Goal: Task Accomplishment & Management: Complete application form

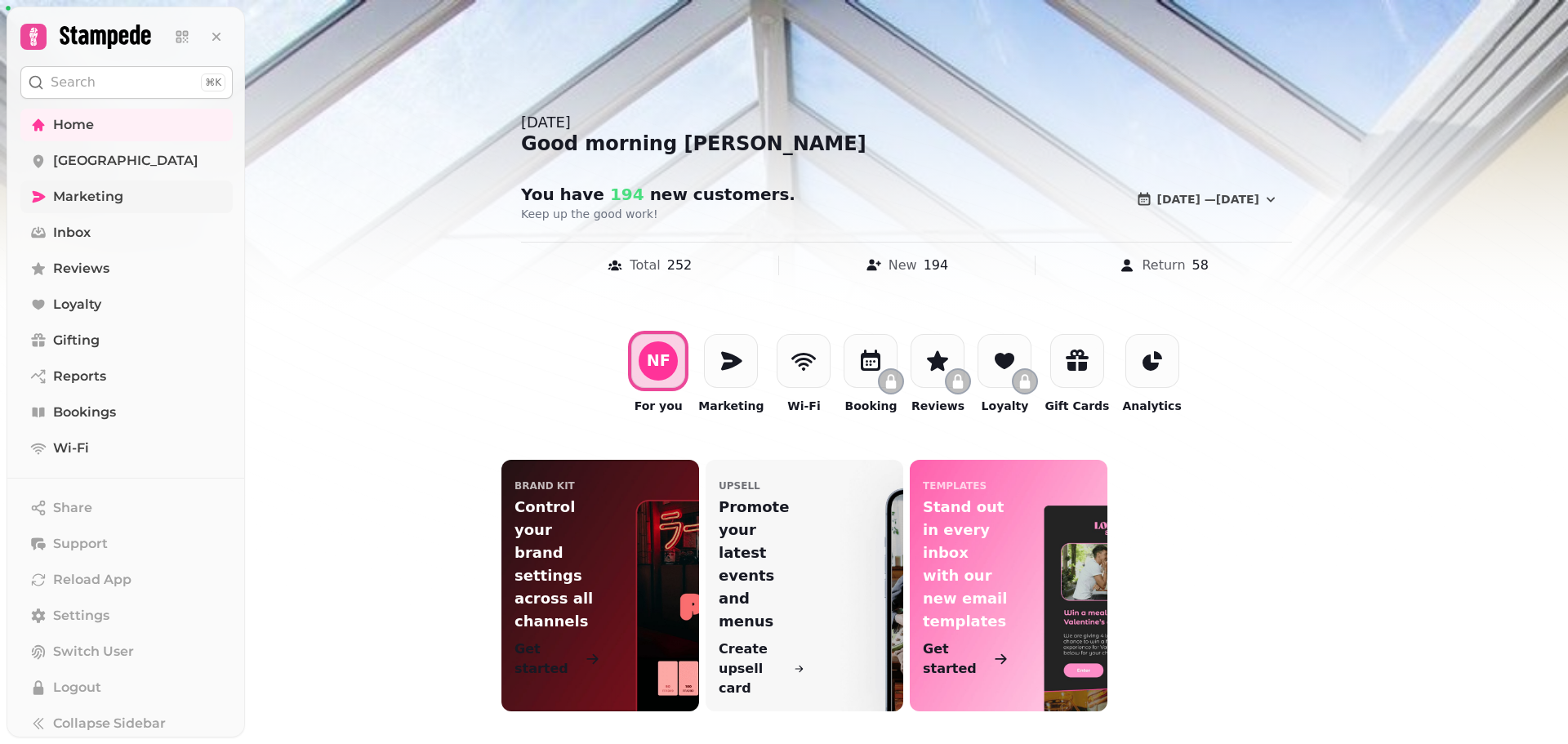
click at [87, 194] on span "Marketing" at bounding box center [88, 197] width 70 height 20
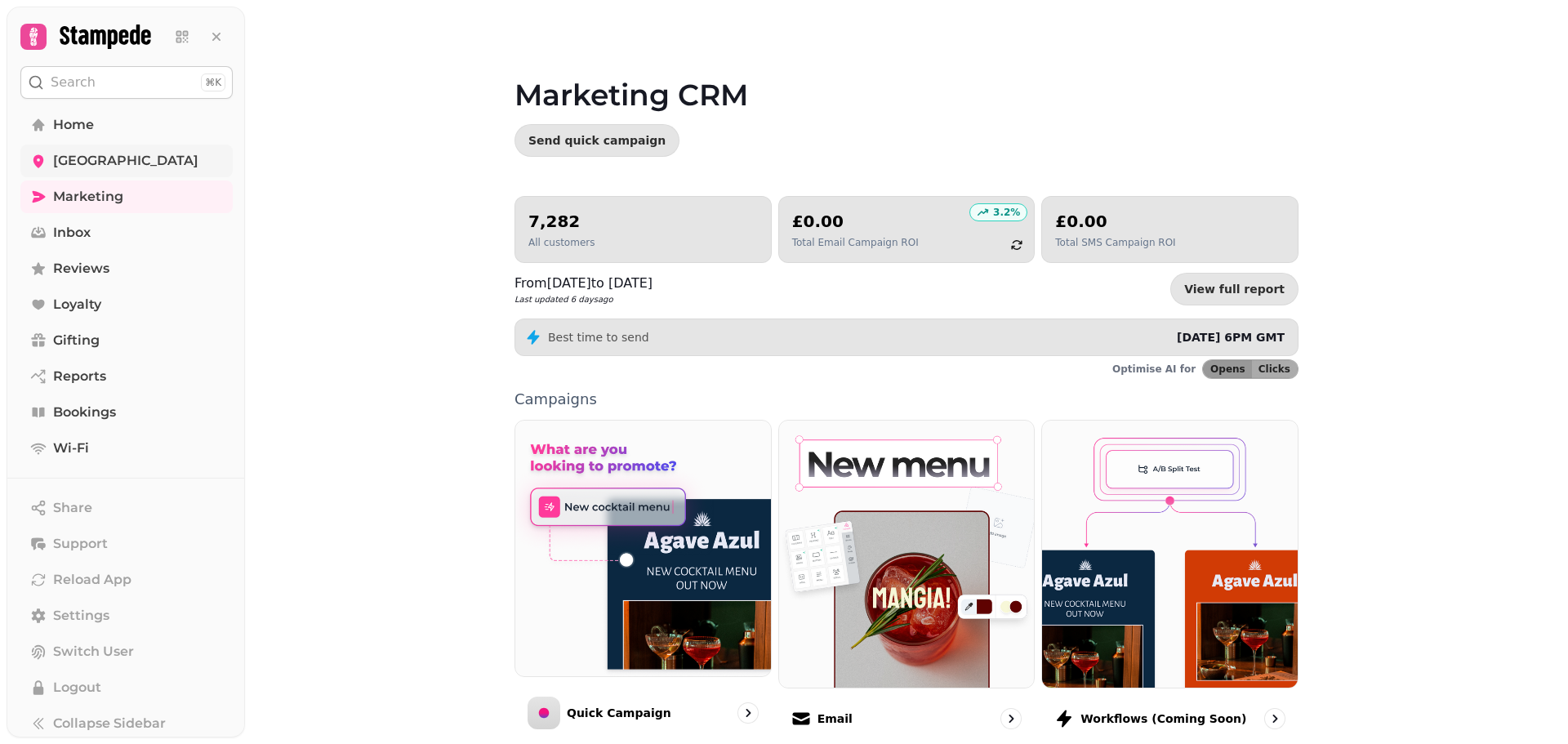
click at [78, 158] on span "[GEOGRAPHIC_DATA]" at bounding box center [125, 161] width 145 height 20
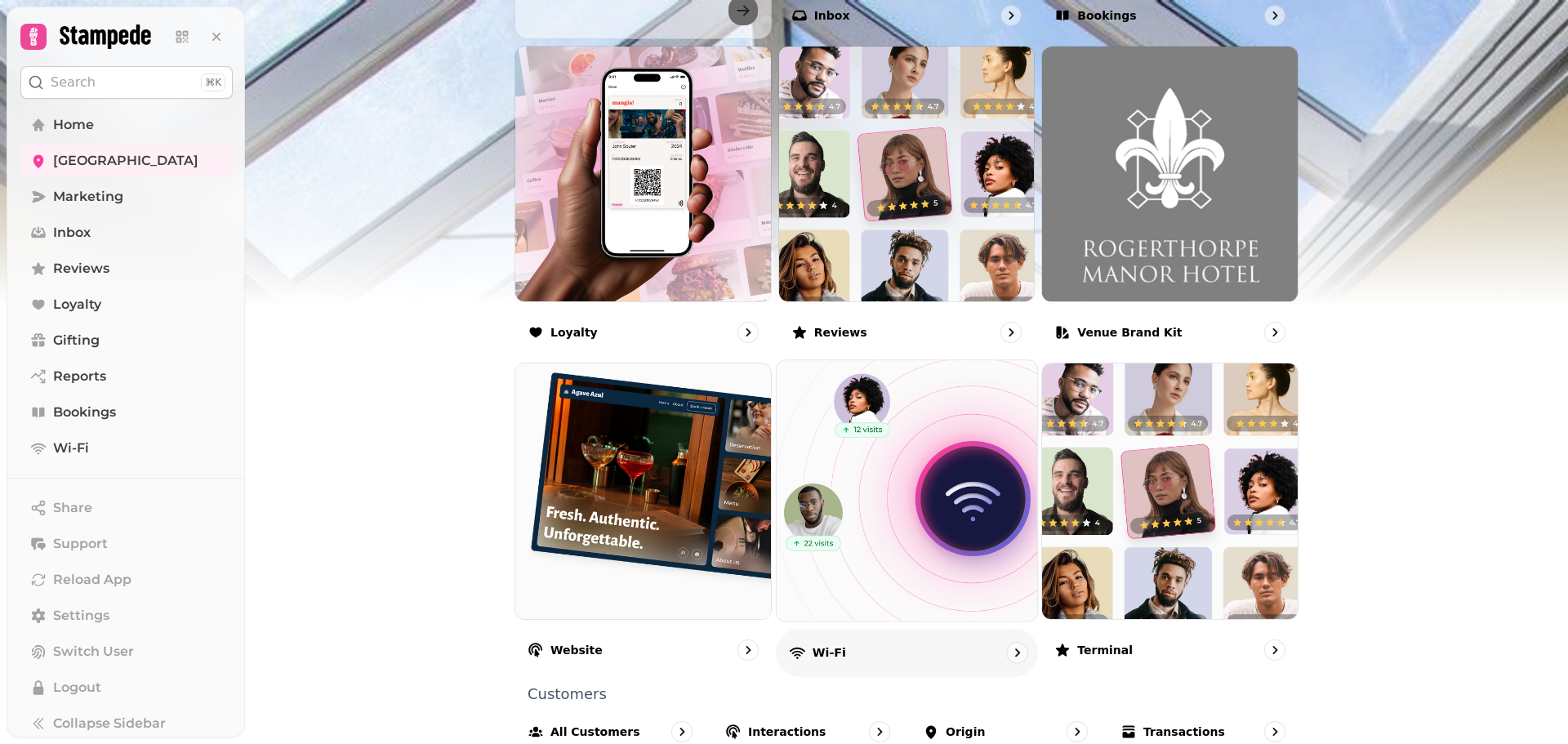
scroll to position [915, 0]
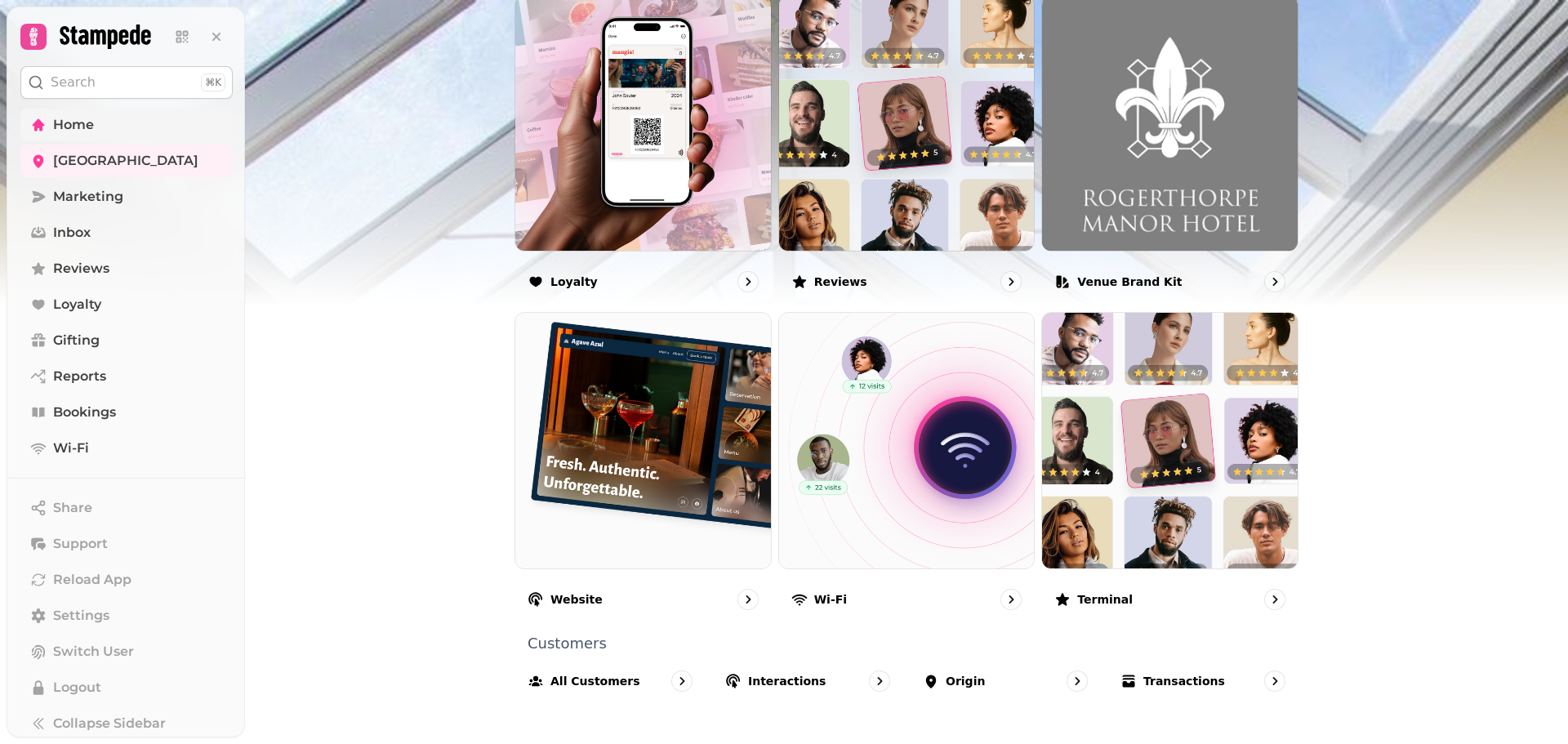
click at [82, 129] on span "Home" at bounding box center [73, 125] width 41 height 20
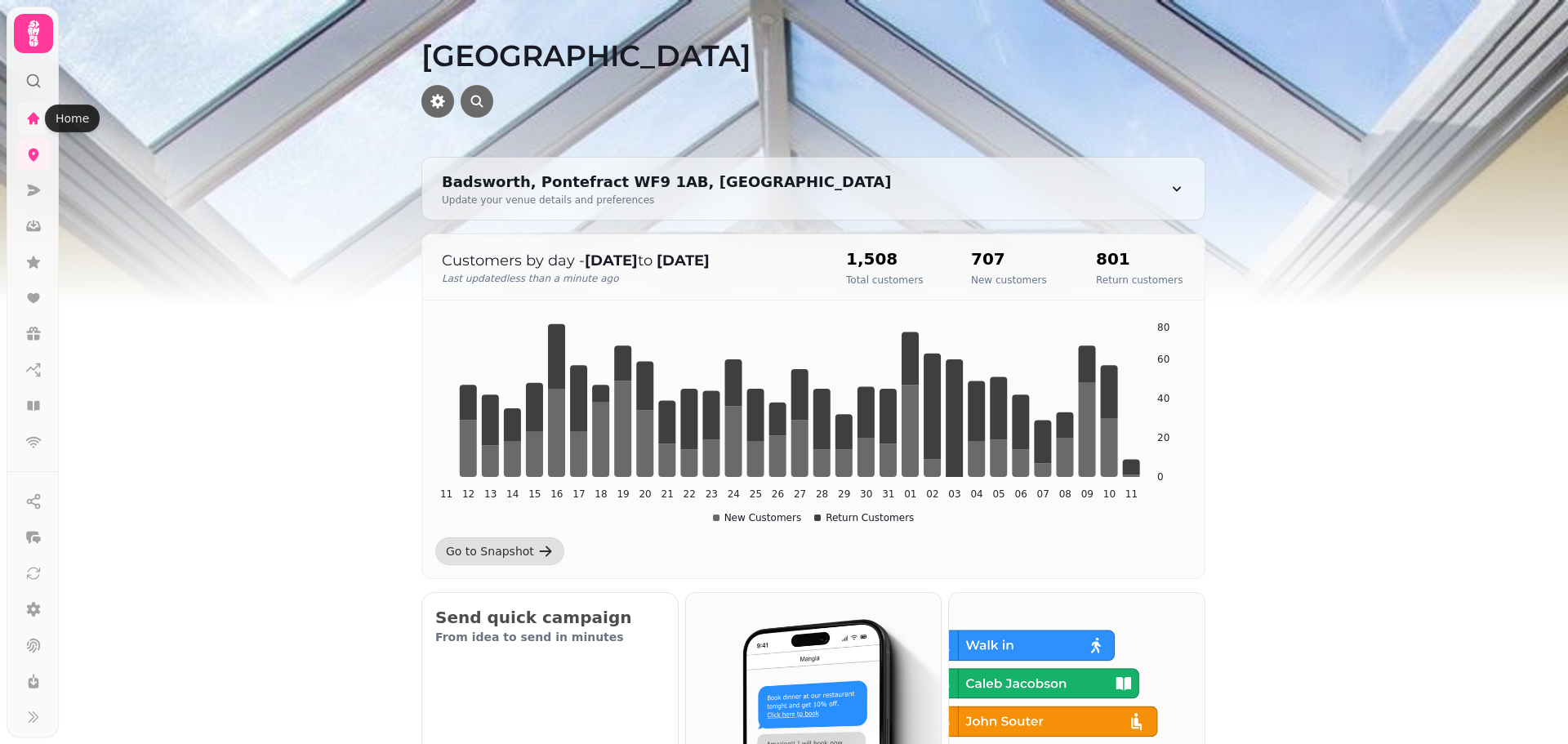
click at [40, 119] on icon at bounding box center [33, 118] width 16 height 16
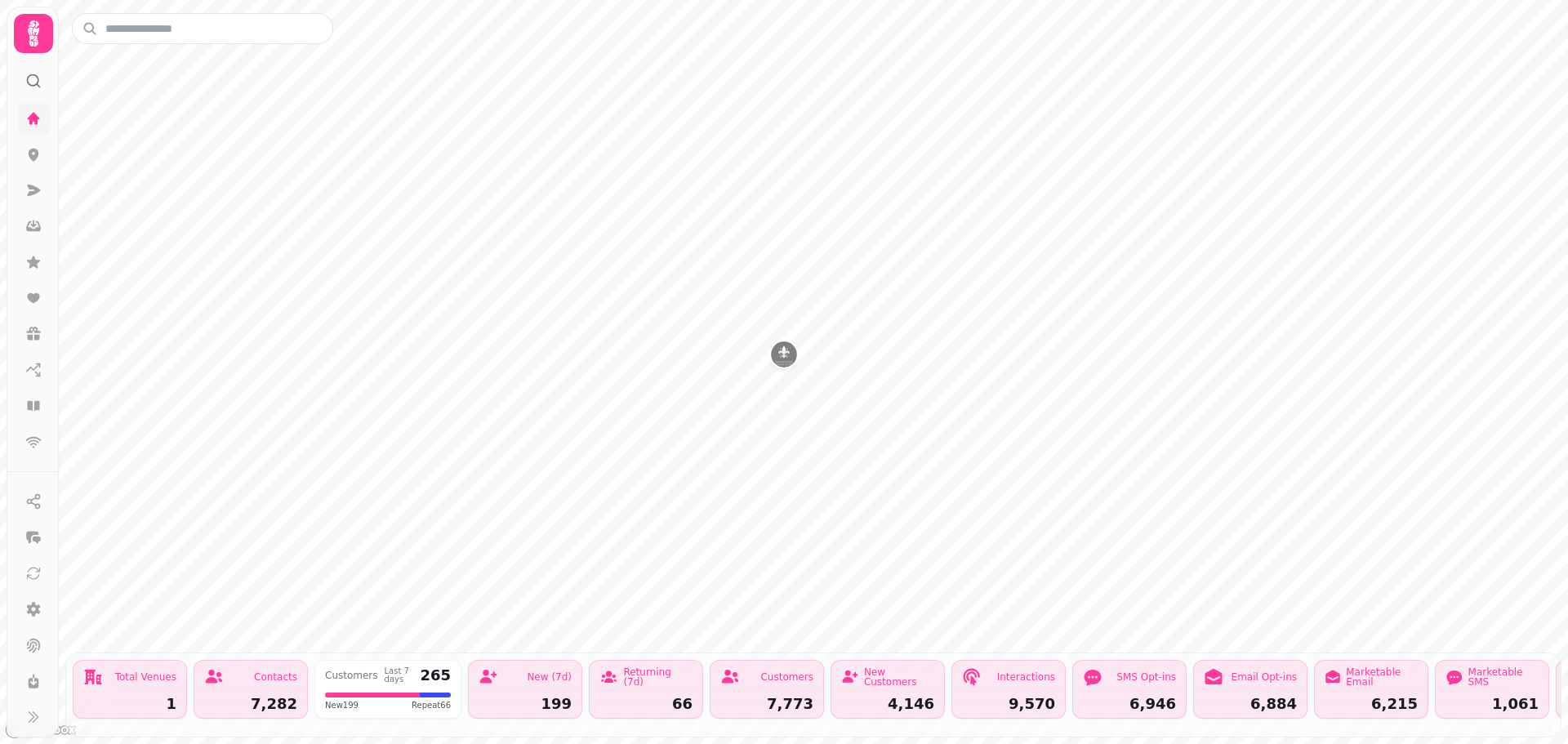
click at [31, 117] on icon at bounding box center [34, 118] width 13 height 13
click at [161, 672] on div "Total Venues" at bounding box center [146, 677] width 61 height 10
click at [31, 184] on icon at bounding box center [33, 190] width 16 height 16
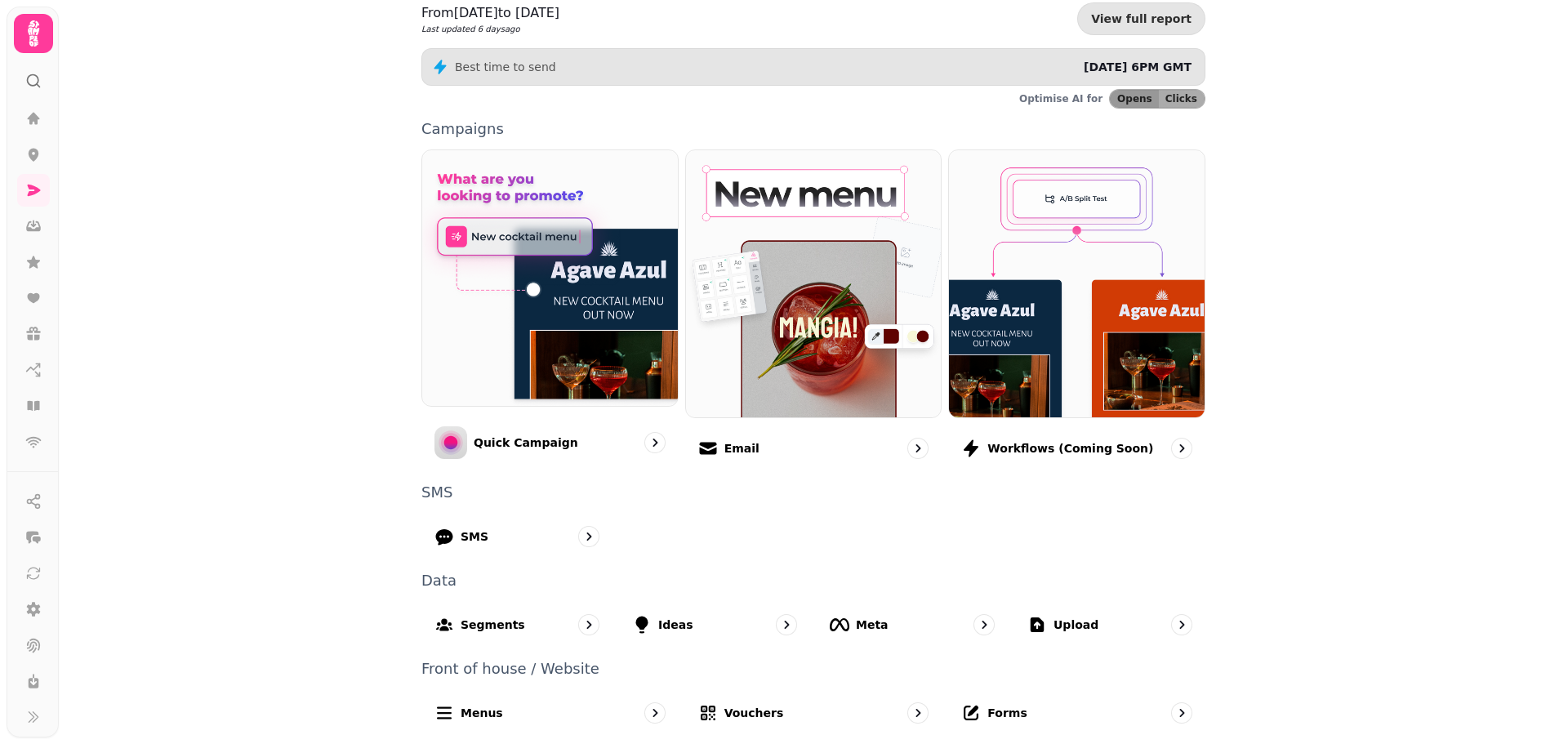
scroll to position [276, 0]
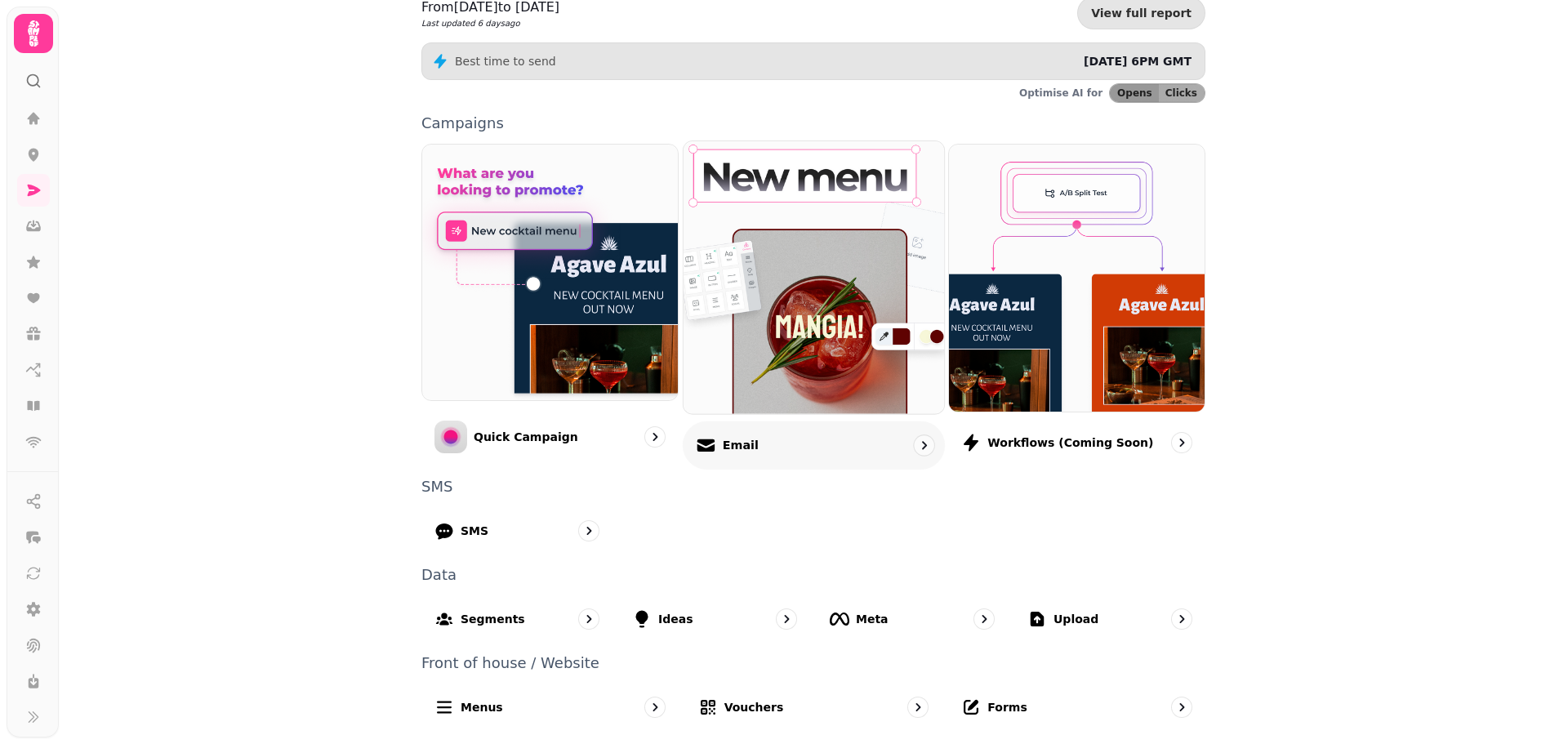
click at [825, 395] on img at bounding box center [814, 277] width 286 height 300
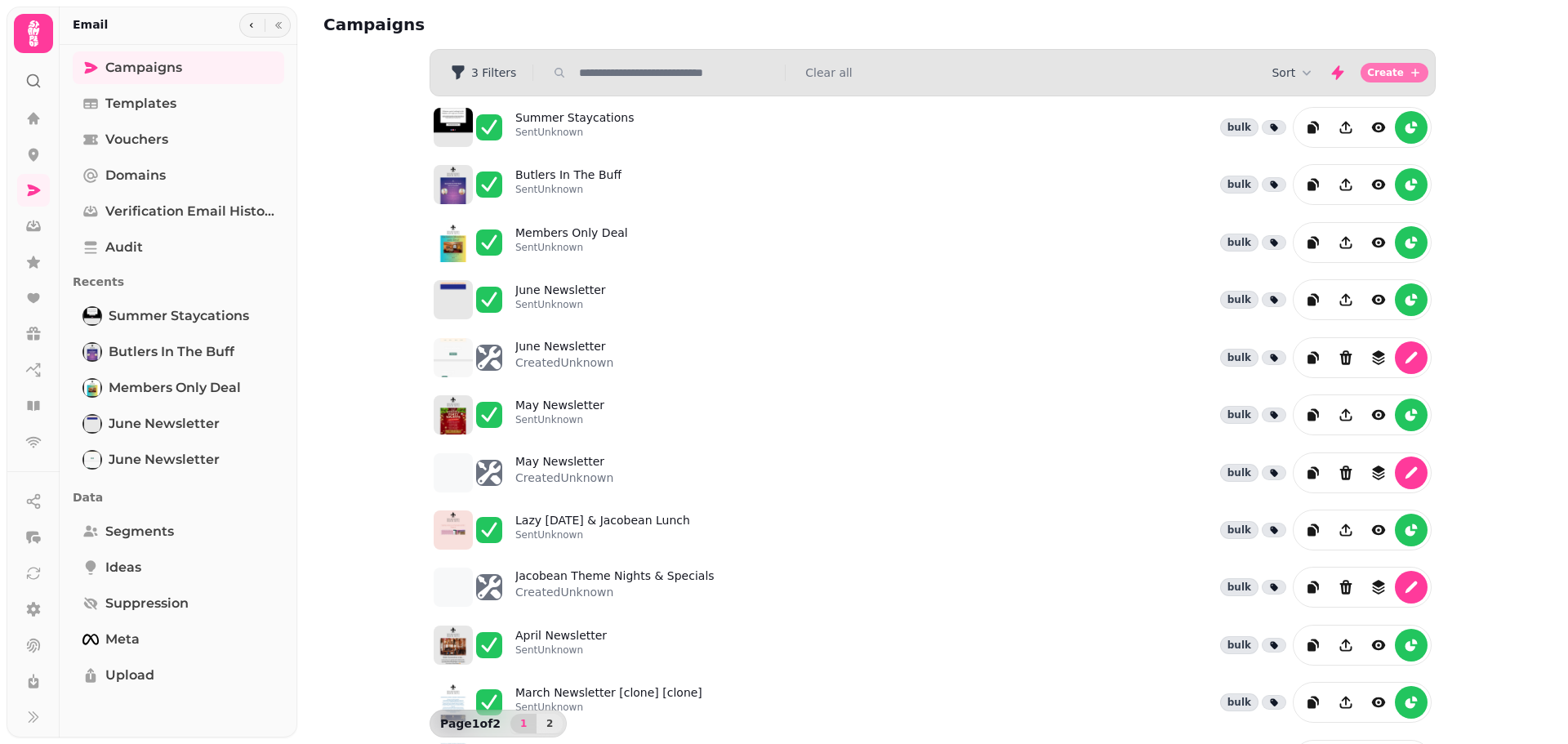
click at [1389, 74] on span "Create" at bounding box center [1385, 73] width 37 height 10
select select "**********"
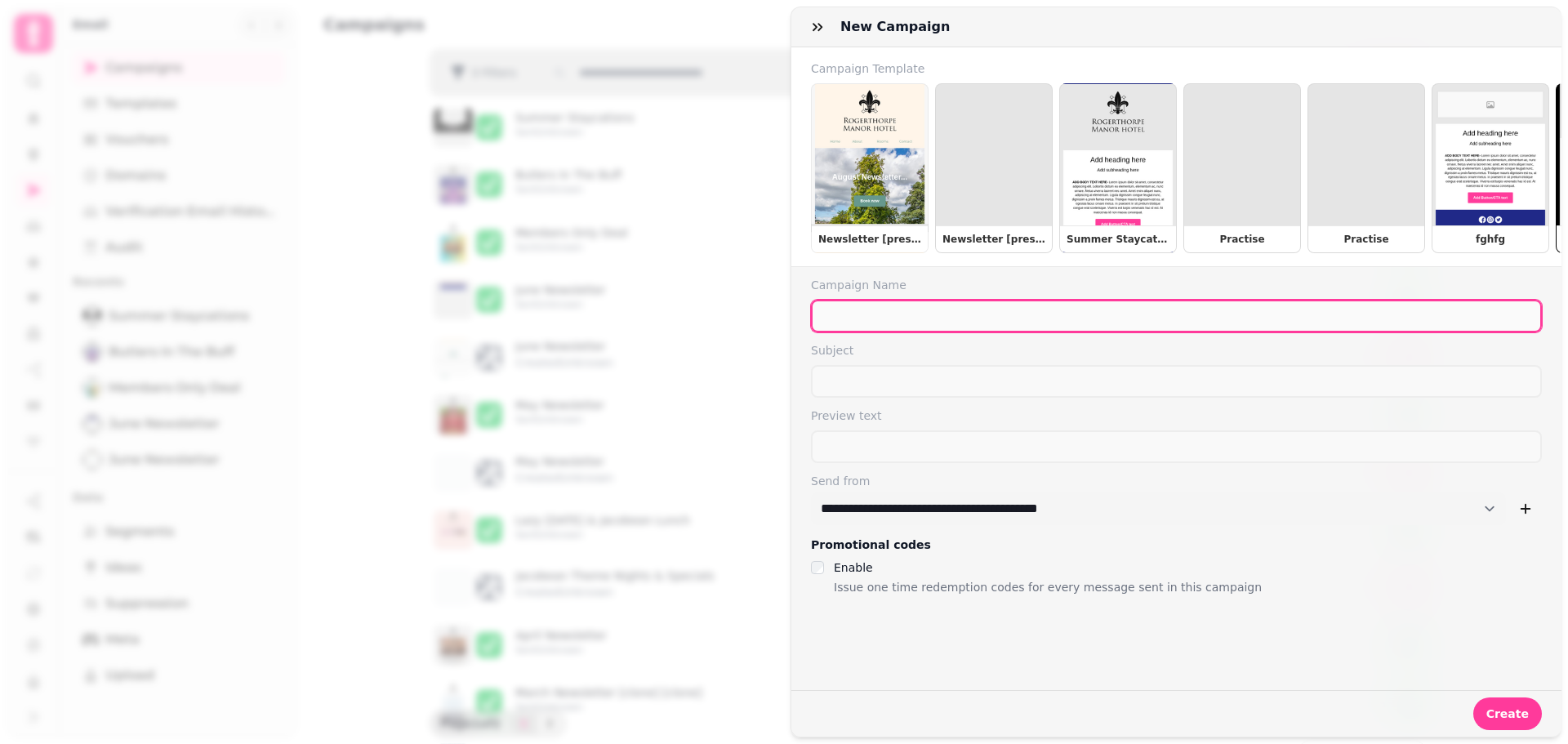
click at [891, 332] on input "text" at bounding box center [1176, 316] width 731 height 32
type input "**********"
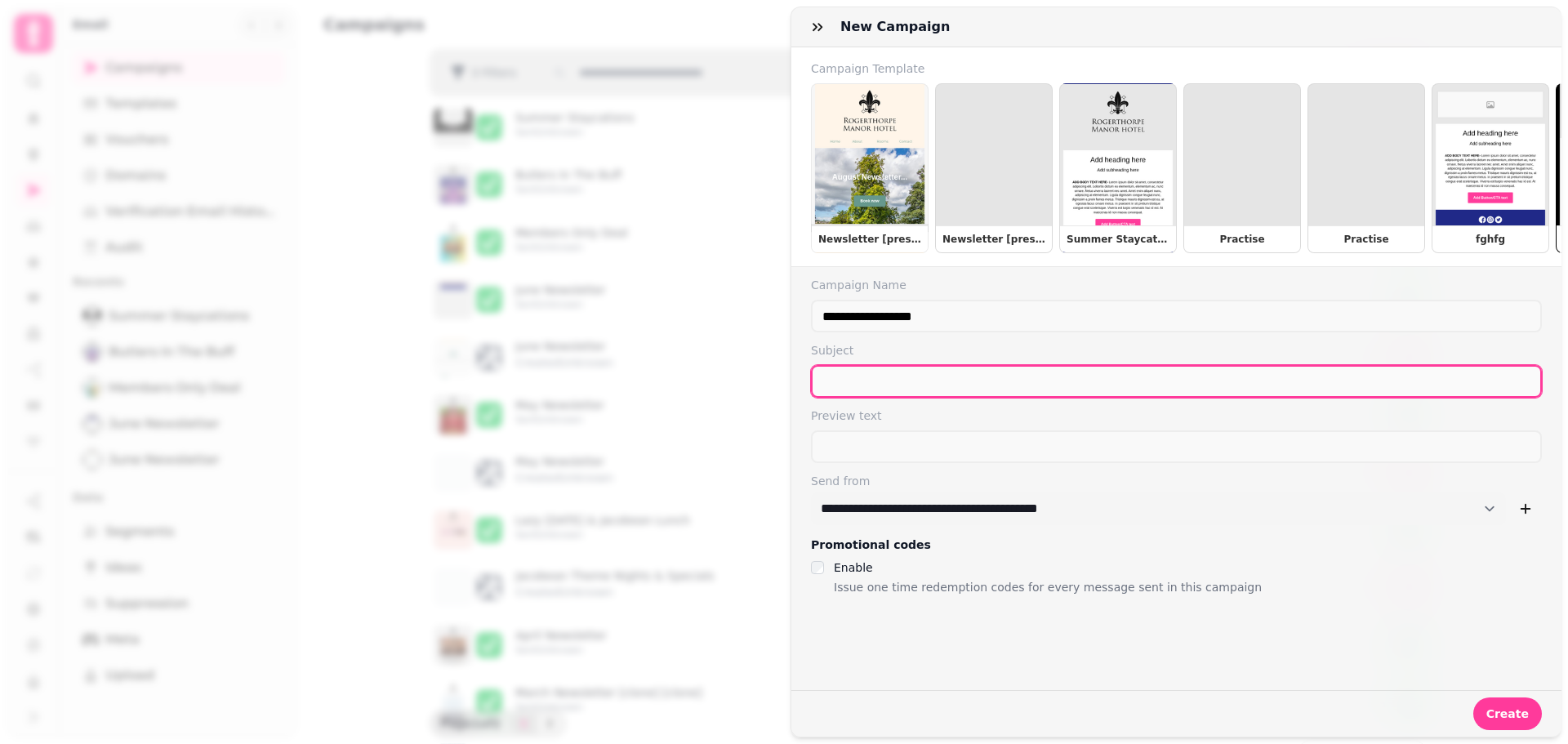
click at [852, 395] on input "text" at bounding box center [1176, 381] width 731 height 32
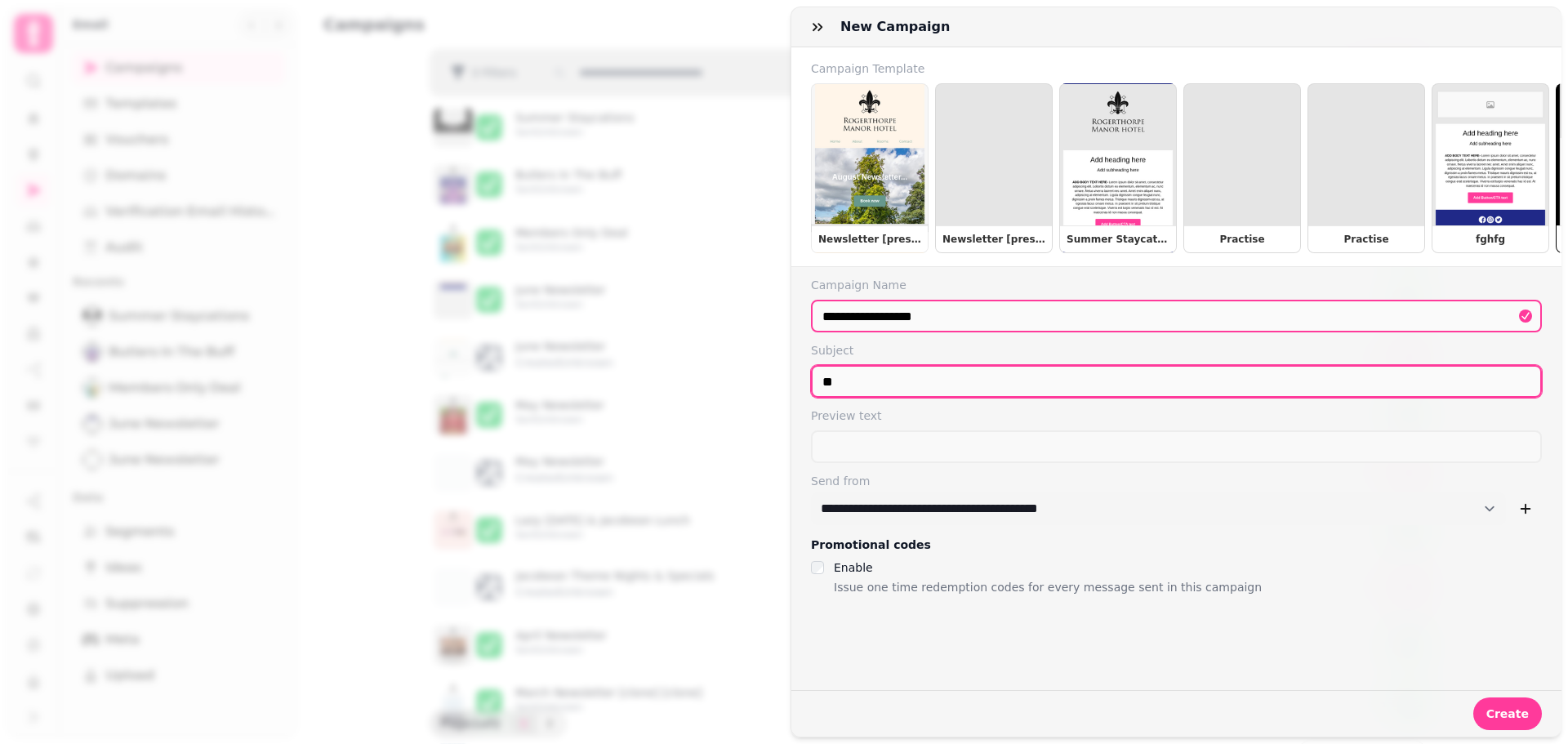
type input "*"
type input "**********"
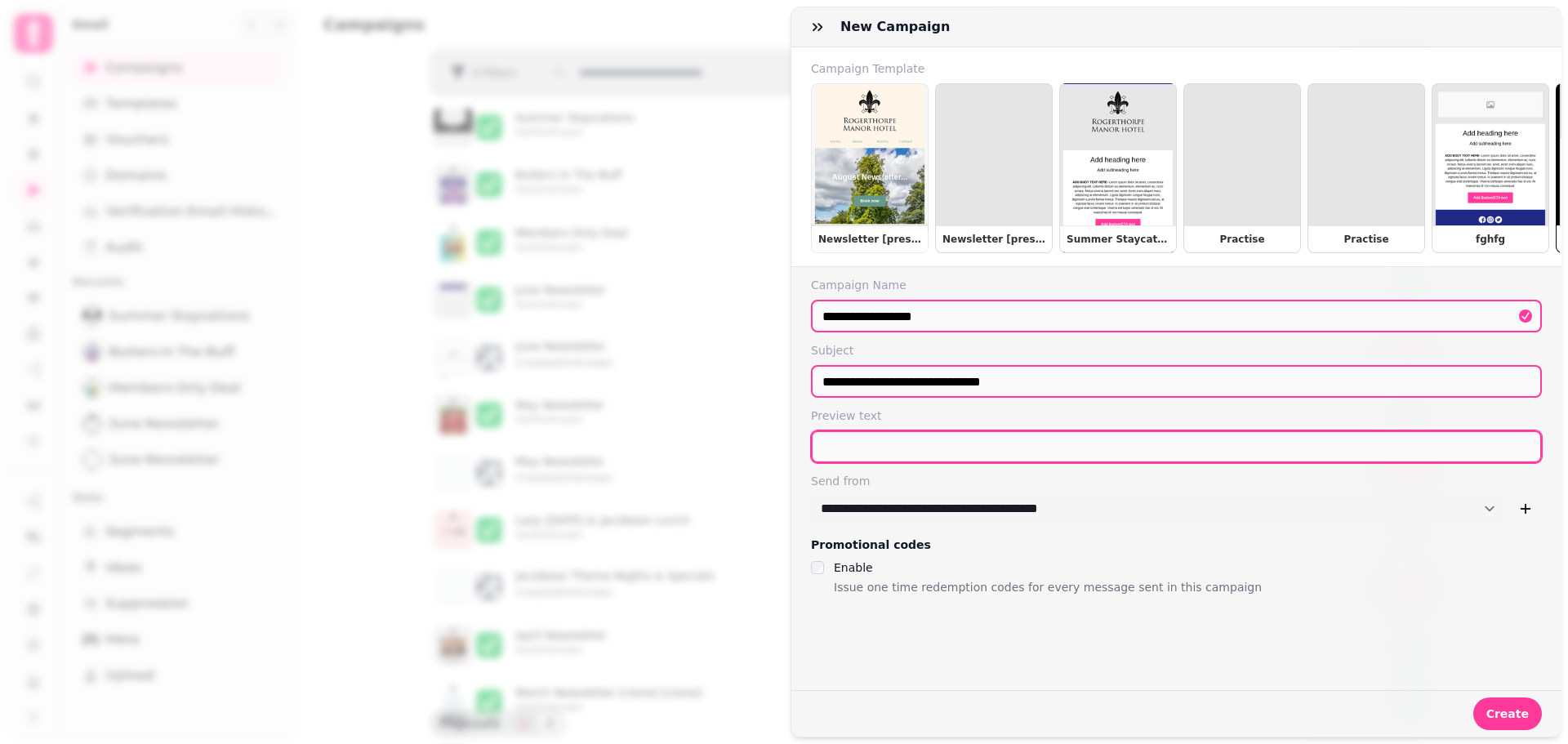
click at [851, 452] on input "text" at bounding box center [1176, 447] width 731 height 32
type input "**********"
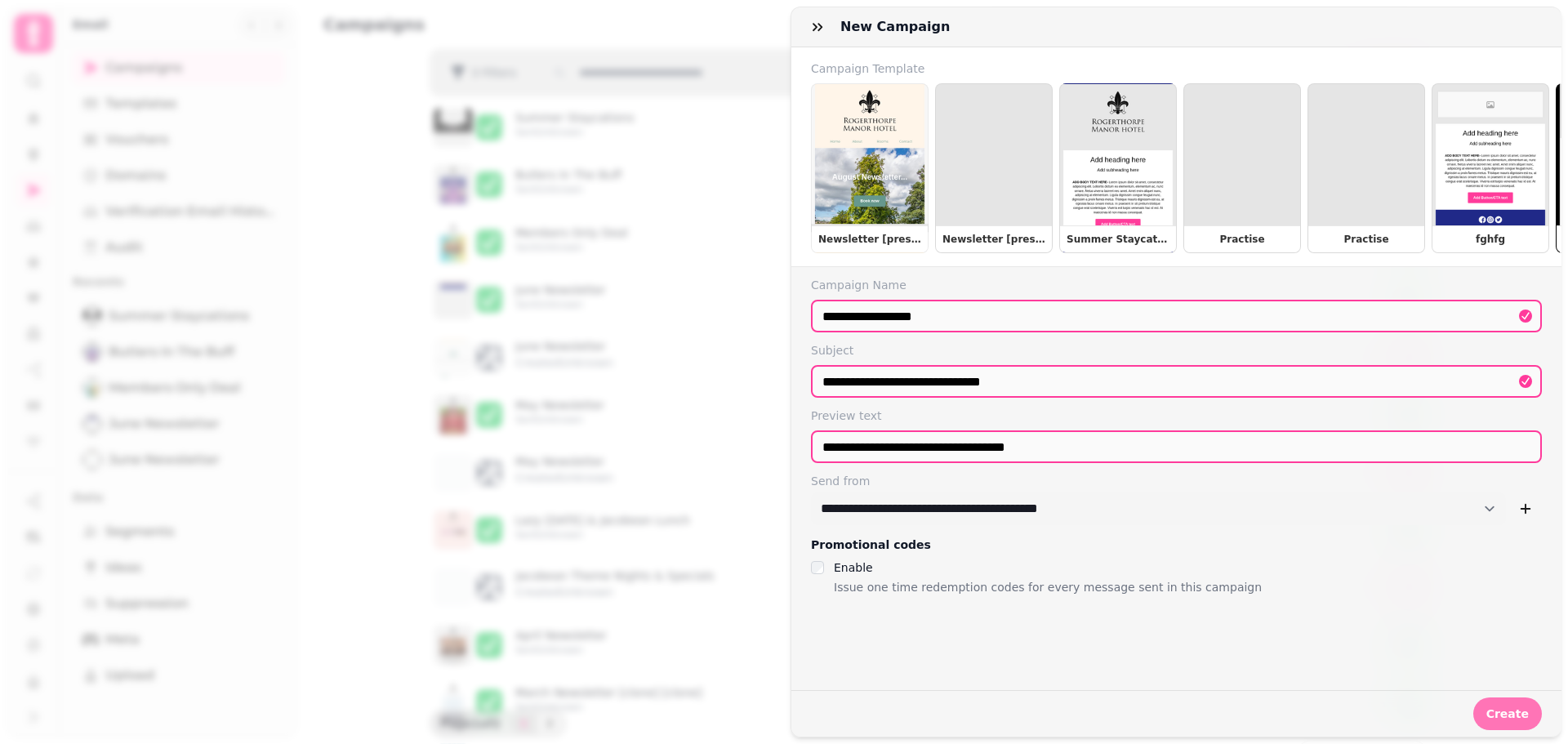
click at [1500, 708] on span "Create" at bounding box center [1507, 714] width 42 height 12
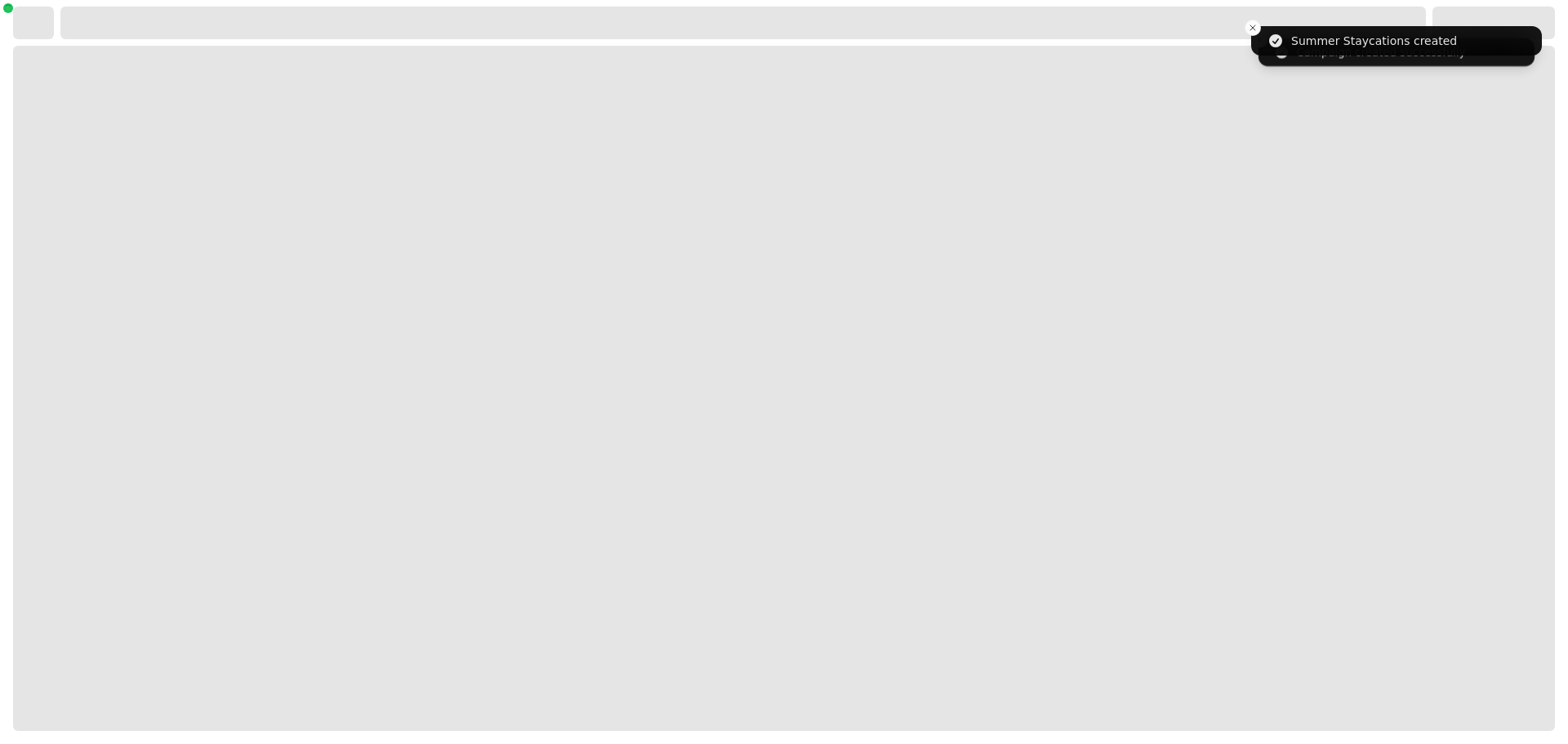
select select "***"
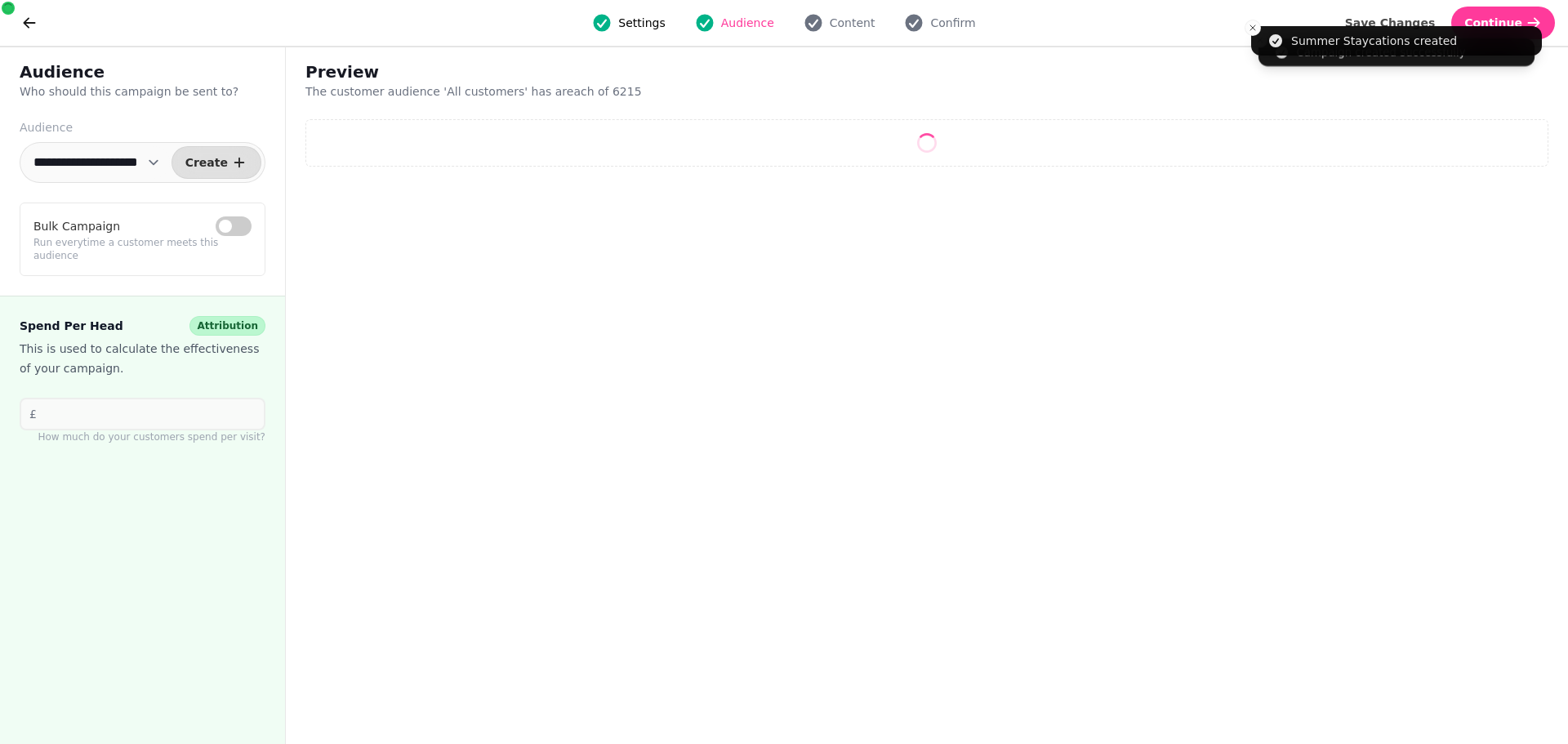
select select "**"
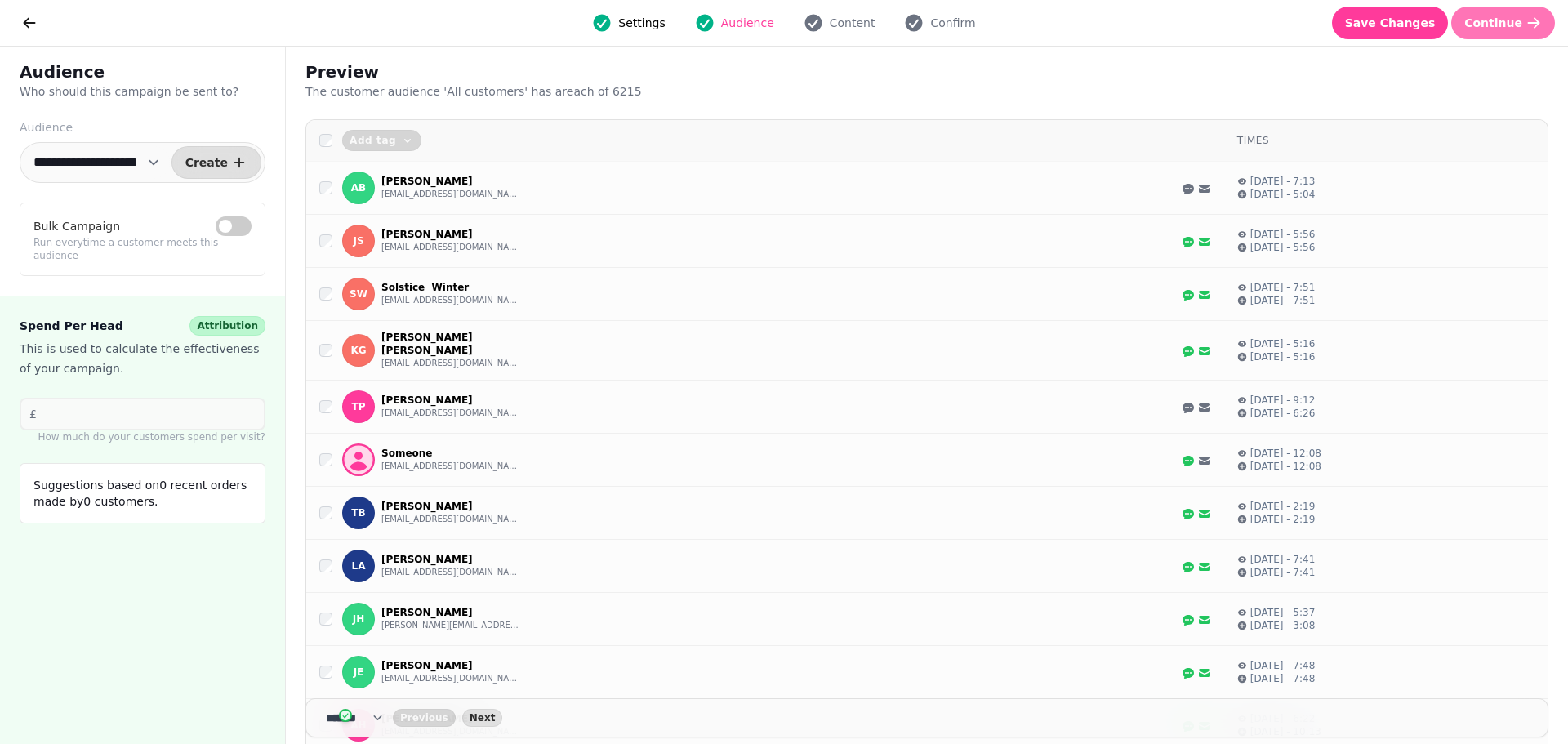
click at [1501, 25] on span "Continue" at bounding box center [1493, 22] width 58 height 12
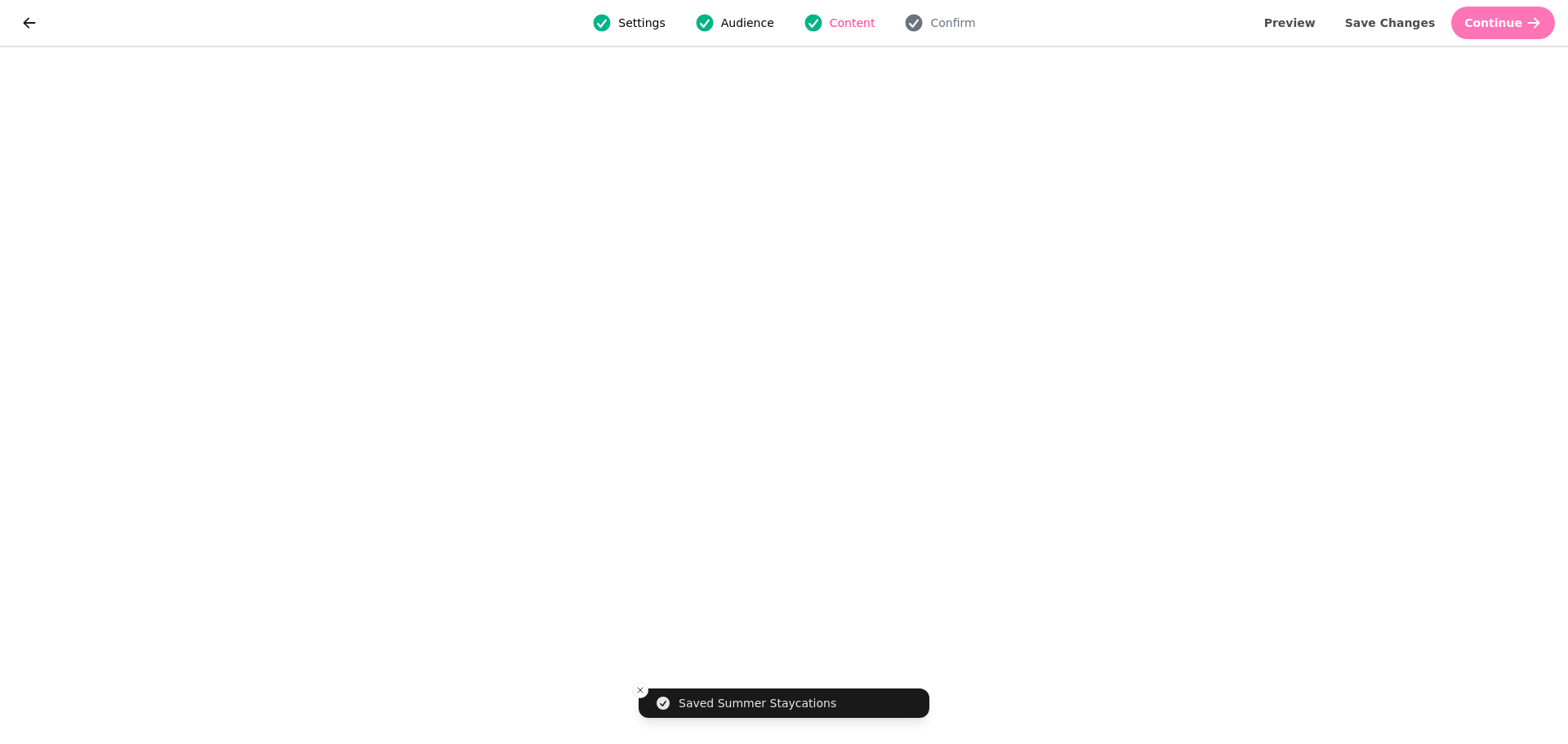
click at [1511, 27] on span "Continue" at bounding box center [1493, 22] width 58 height 12
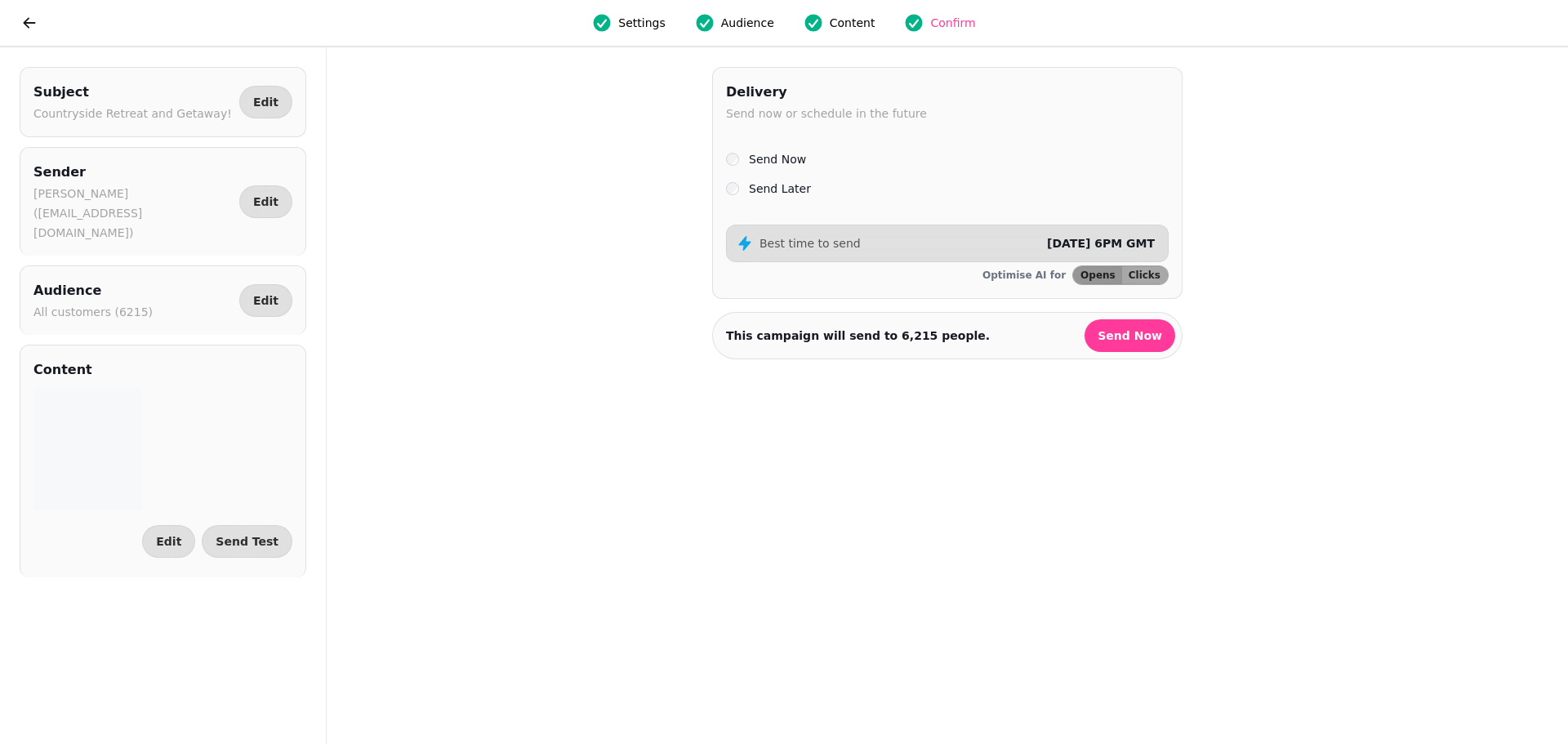
click at [849, 16] on span "Content" at bounding box center [852, 22] width 46 height 16
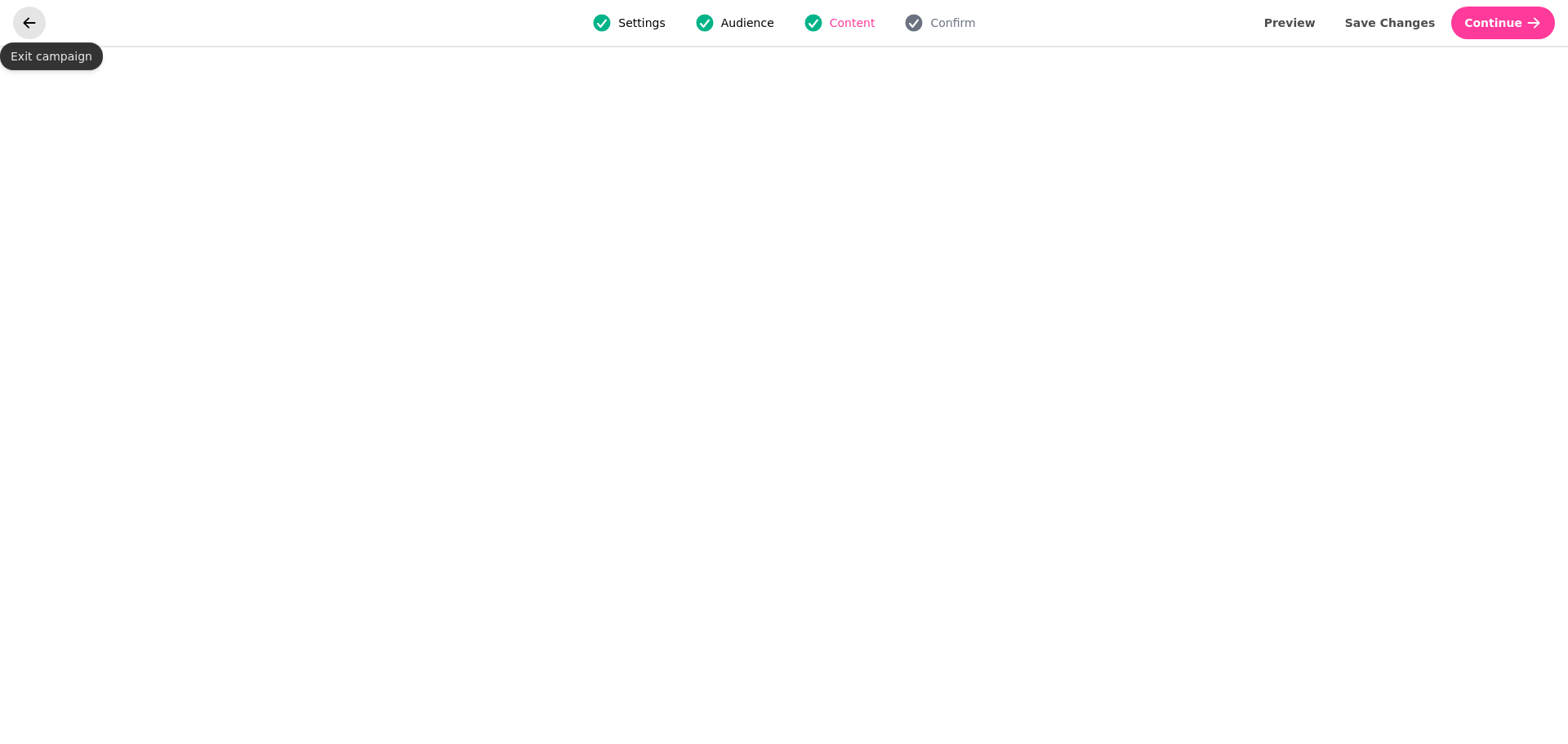
click at [27, 27] on icon "go back" at bounding box center [30, 22] width 16 height 16
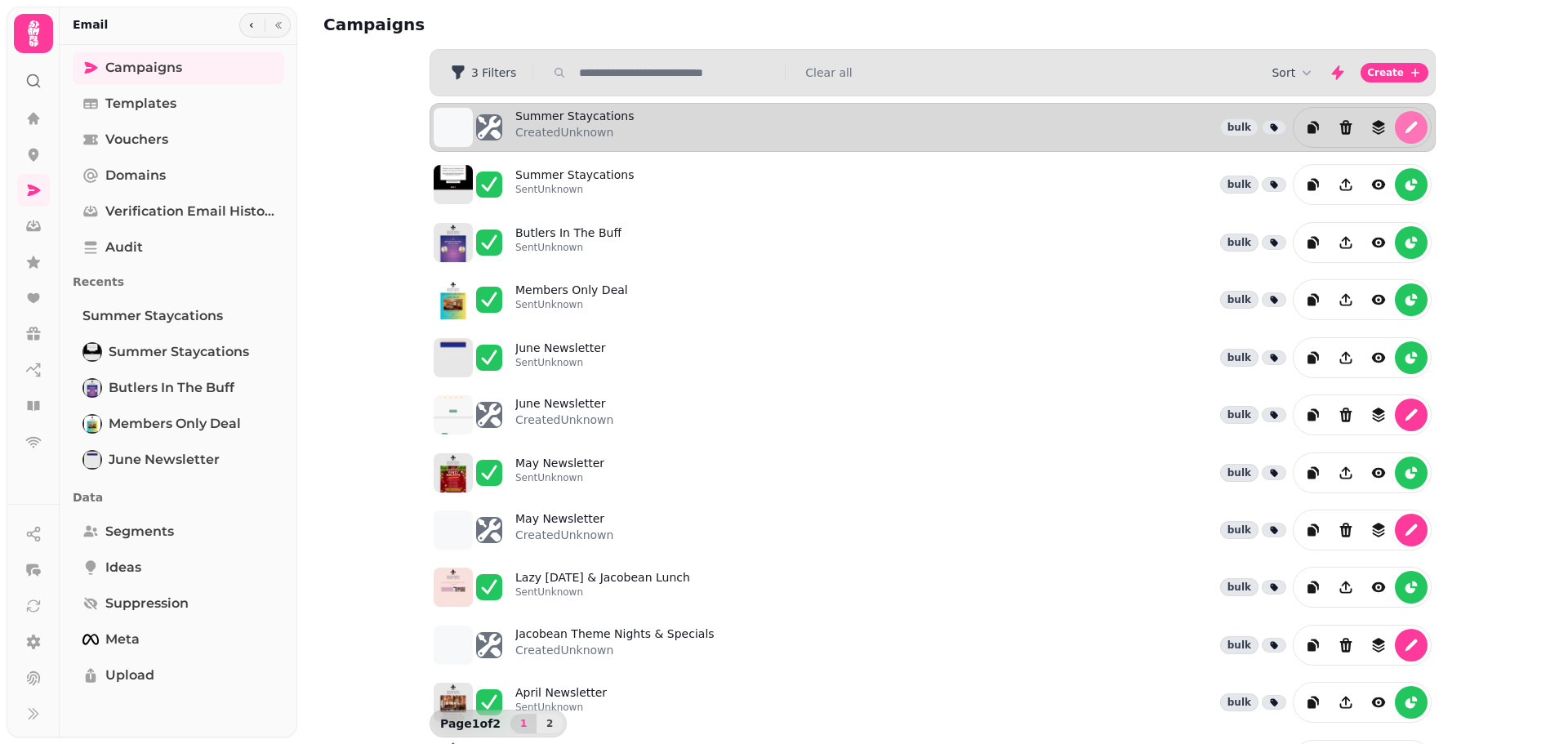
click at [1410, 130] on icon "edit" at bounding box center [1411, 127] width 16 height 16
select select "**********"
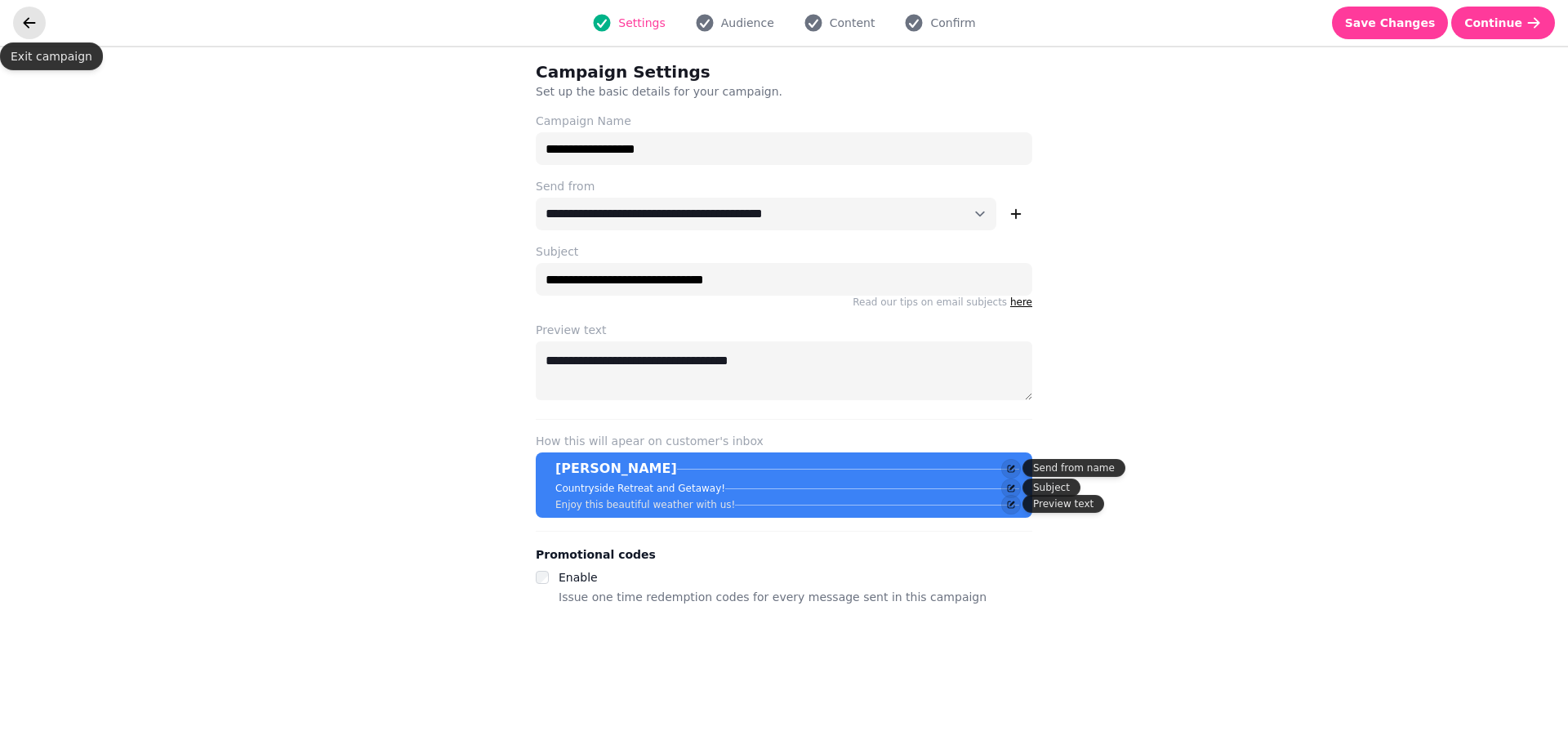
click at [21, 11] on button "go back" at bounding box center [30, 22] width 32 height 32
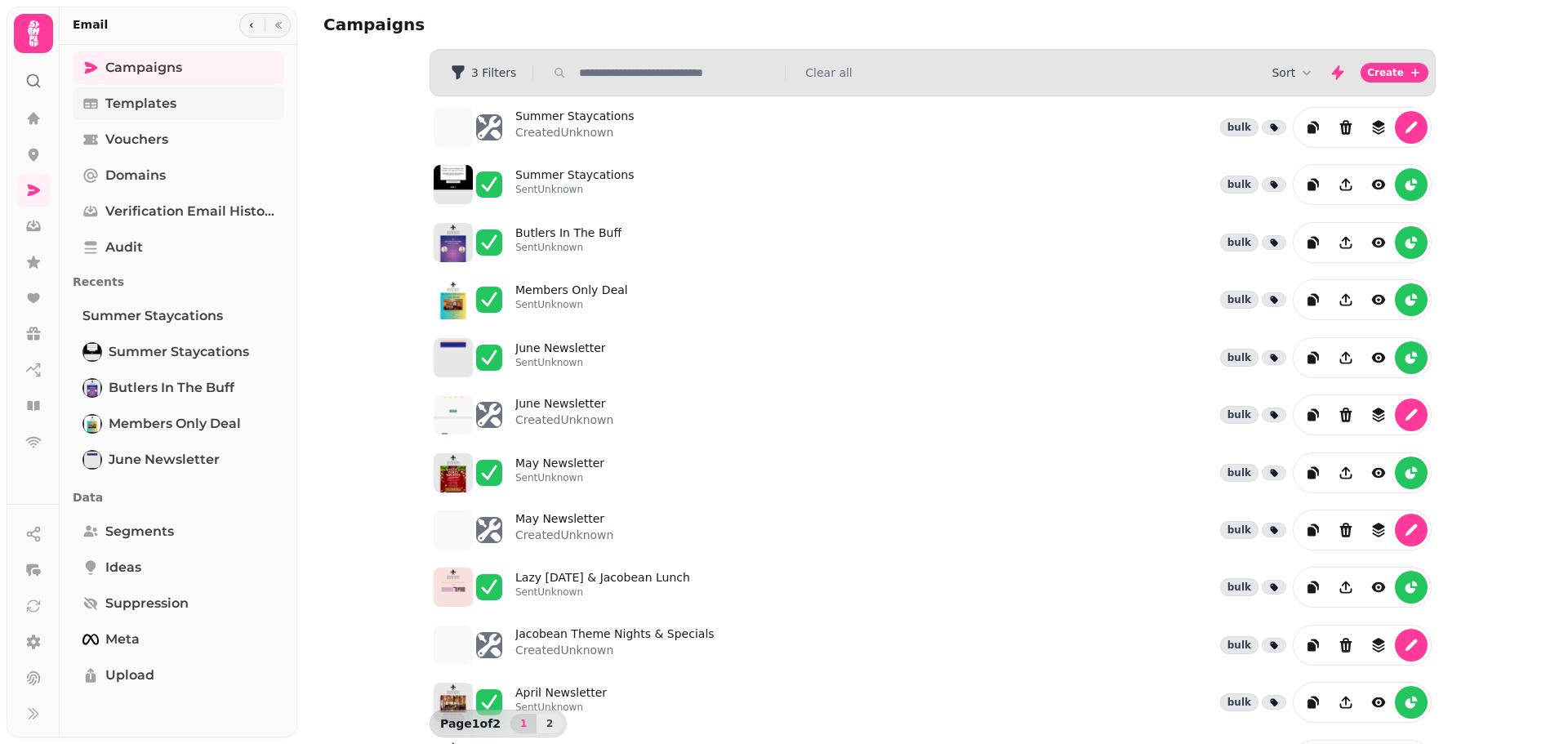
click at [152, 106] on span "Templates" at bounding box center [141, 104] width 71 height 20
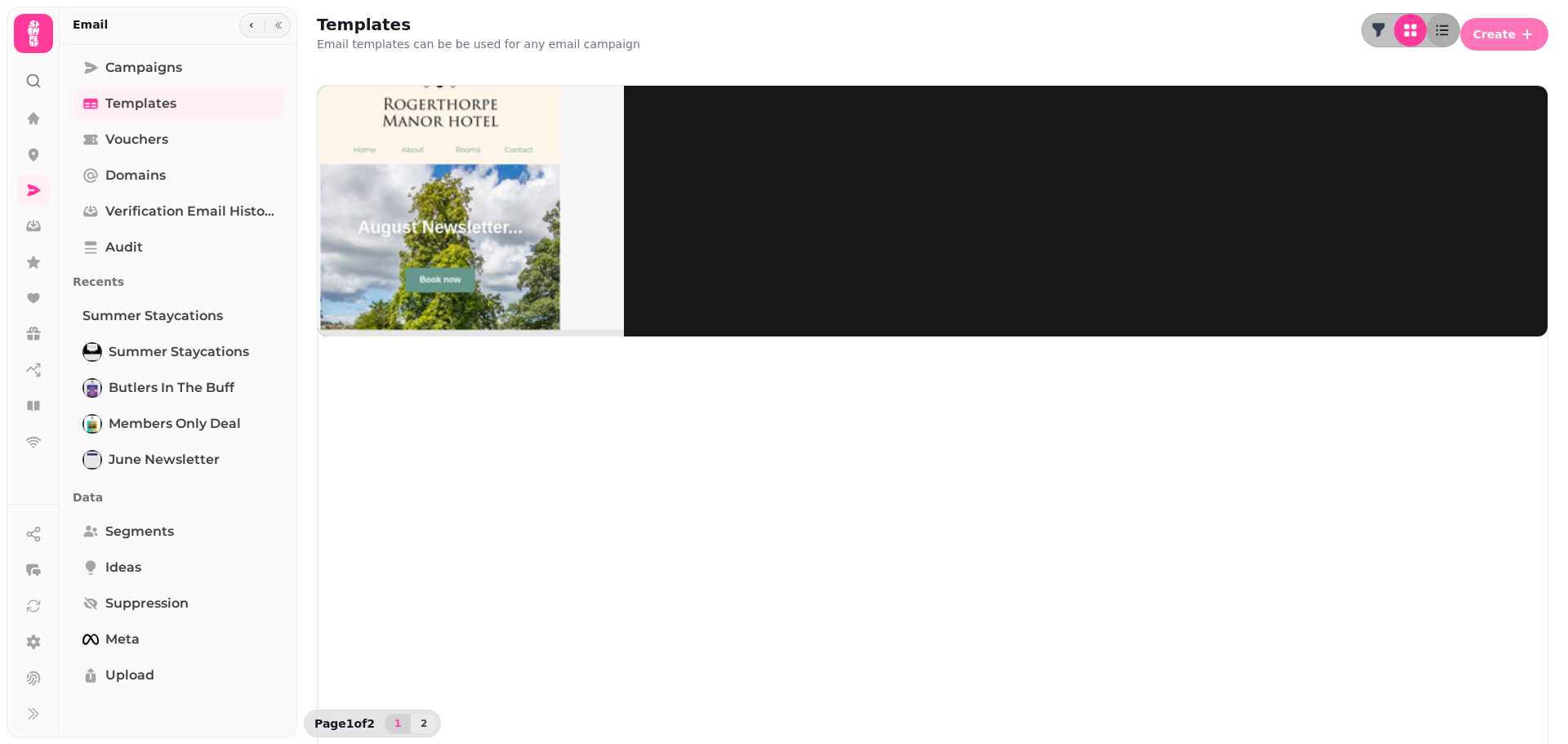
click at [1468, 37] on button "Create" at bounding box center [1504, 34] width 89 height 32
click at [1452, 73] on button "From scratch" at bounding box center [1494, 63] width 84 height 20
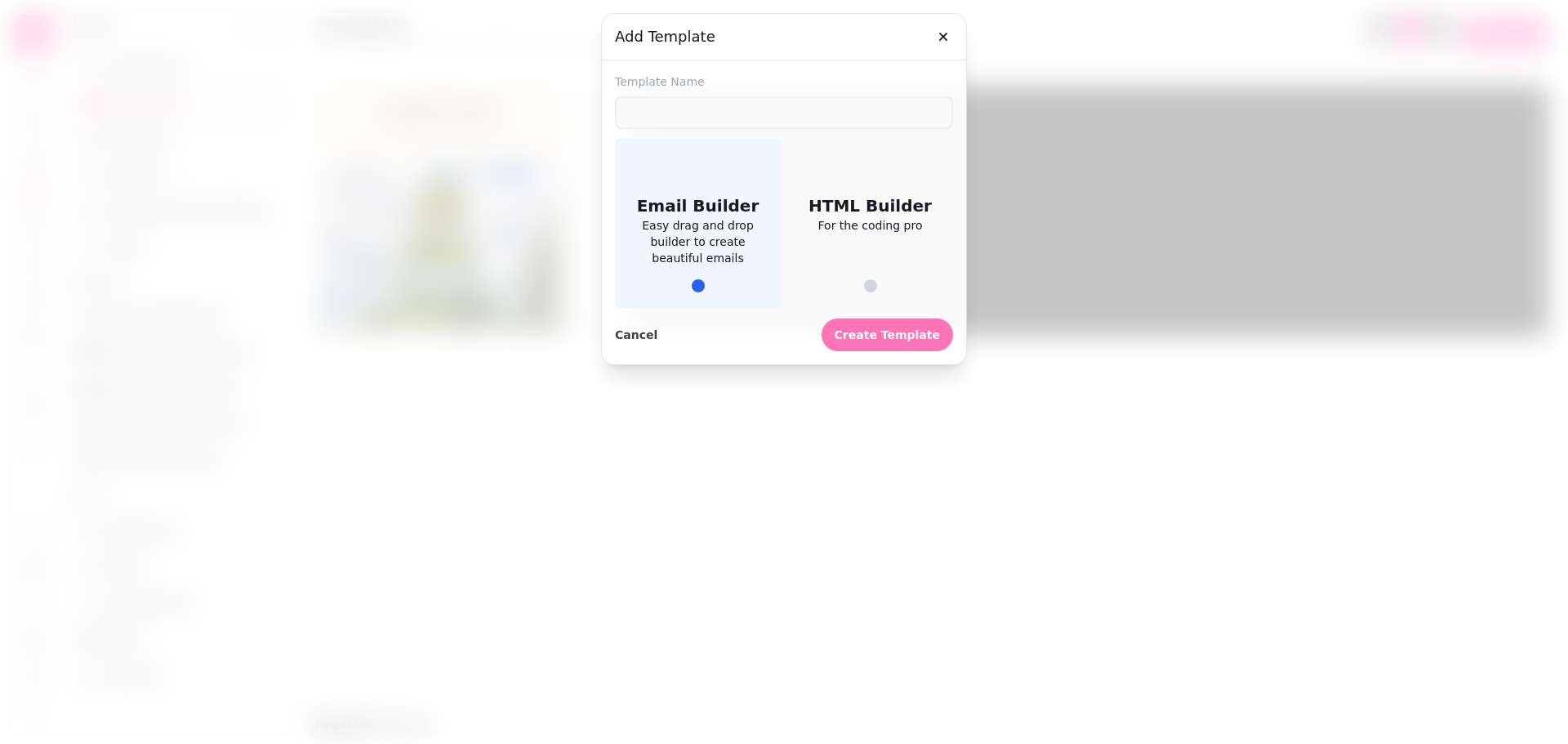
click at [882, 340] on span "Create Template" at bounding box center [887, 335] width 106 height 12
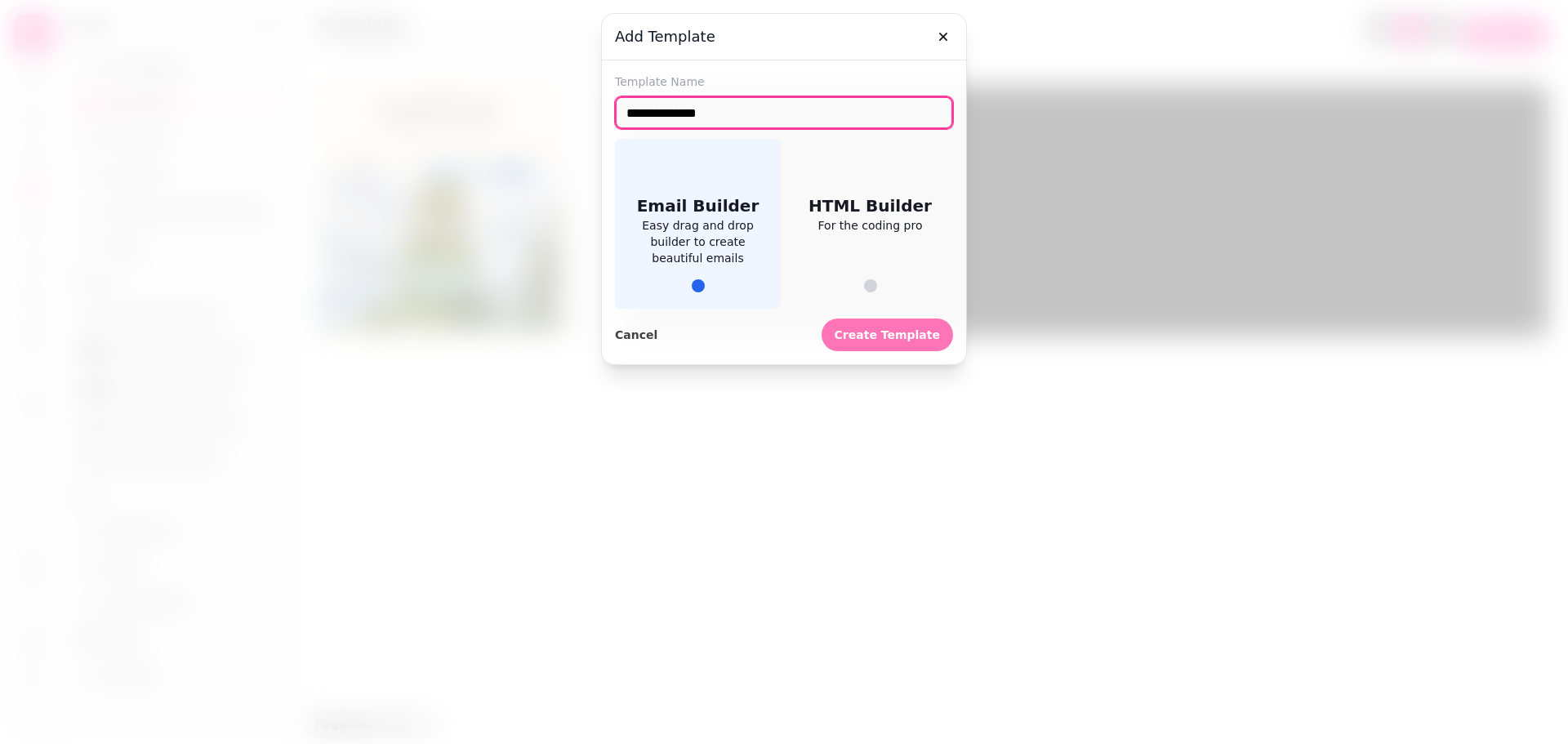
type input "**********"
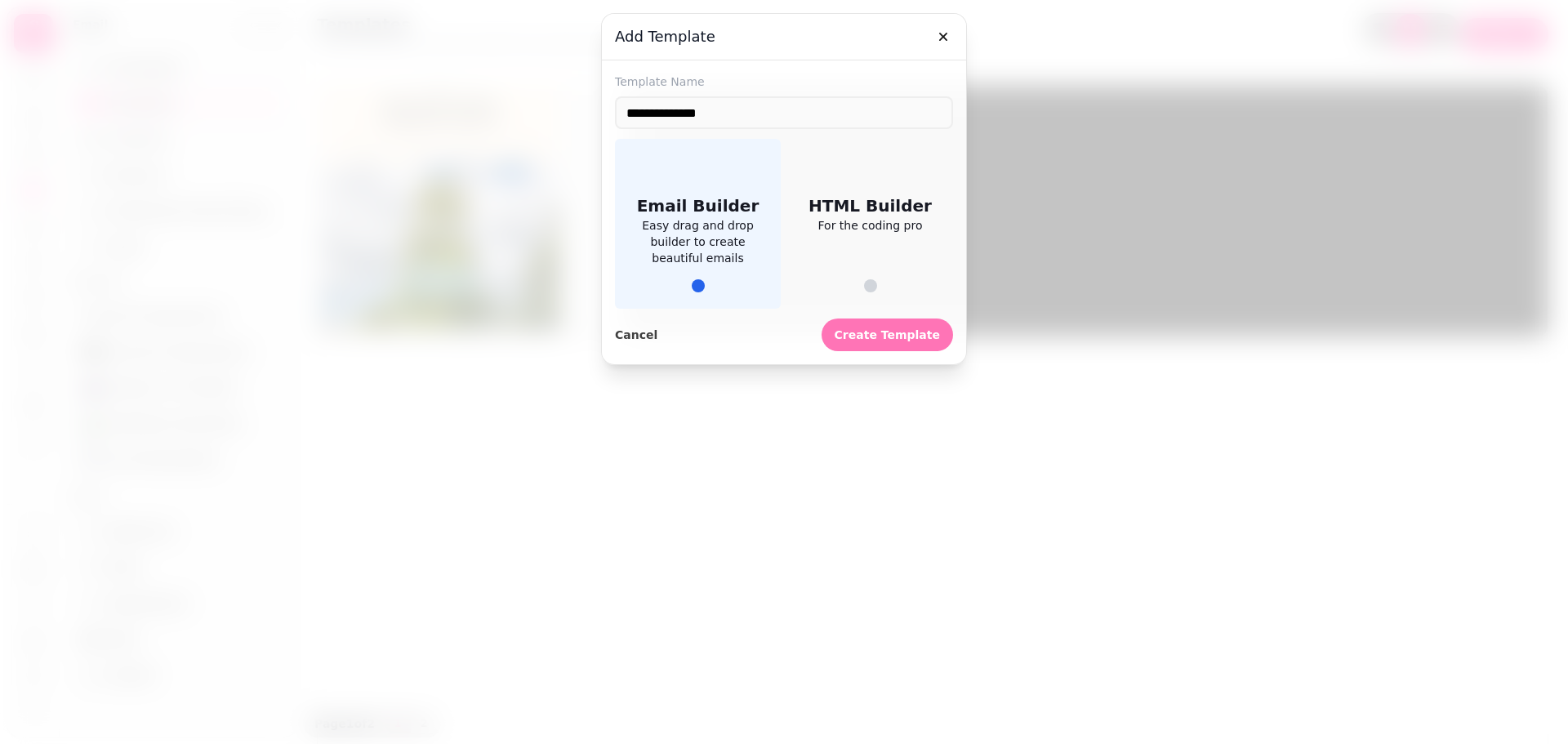
click at [892, 340] on span "Create Template" at bounding box center [887, 335] width 106 height 12
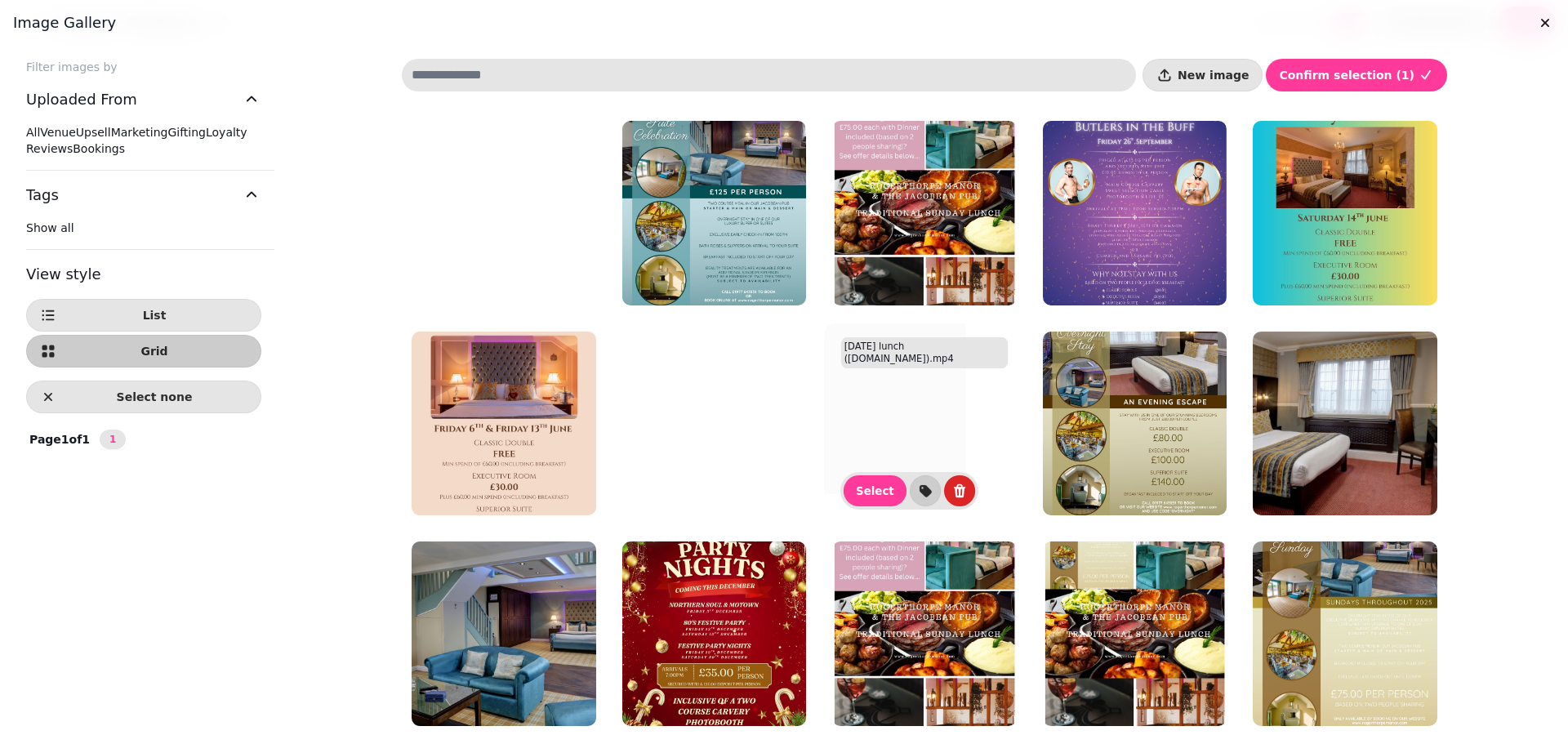
click at [496, 239] on video at bounding box center [504, 213] width 184 height 184
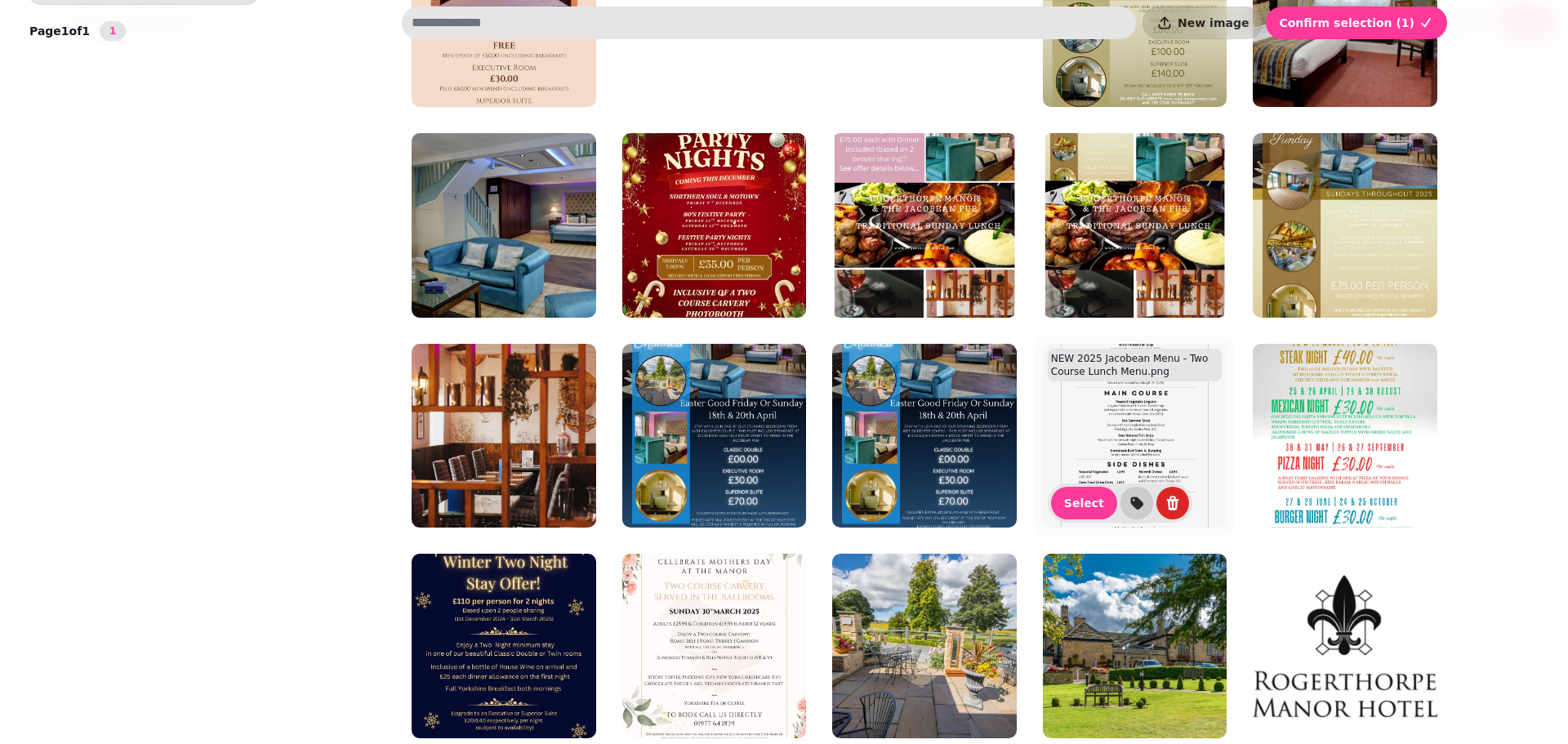
scroll to position [465, 0]
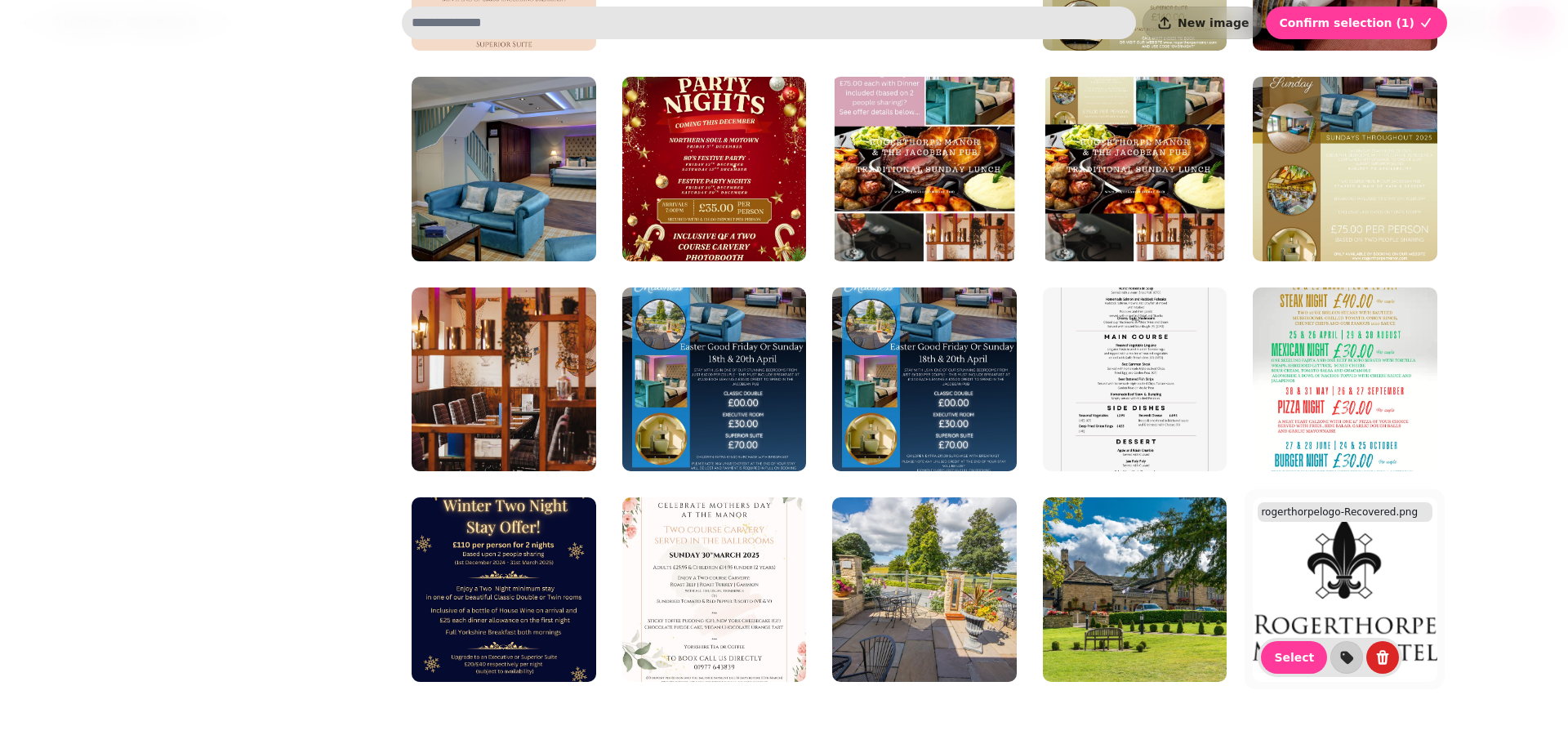
click at [1328, 584] on img at bounding box center [1345, 590] width 184 height 184
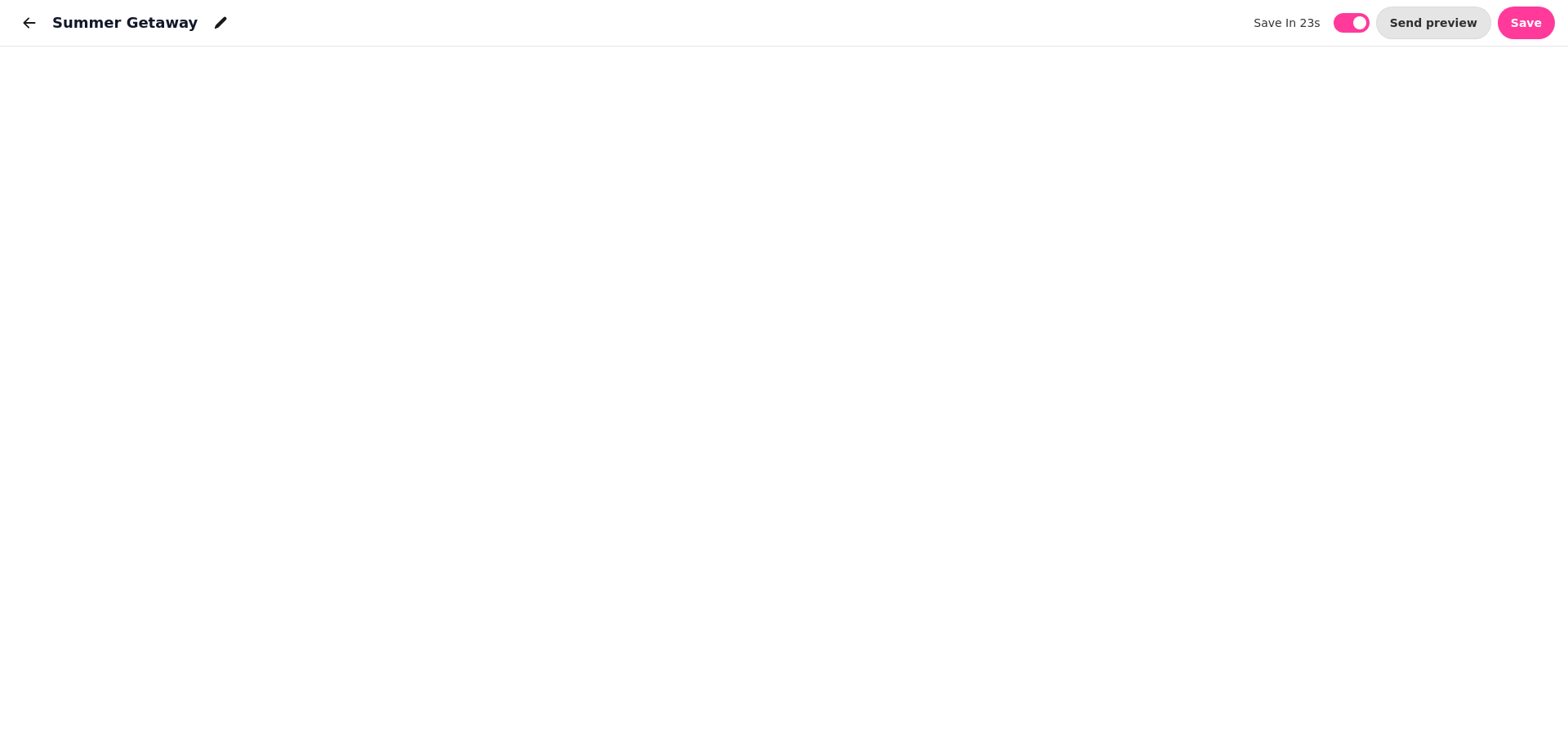
click at [540, 24] on div "Summer Getaway save in 23s save in 23s Send preview Save" at bounding box center [784, 23] width 1568 height 47
click at [23, 23] on icon "button" at bounding box center [30, 22] width 16 height 16
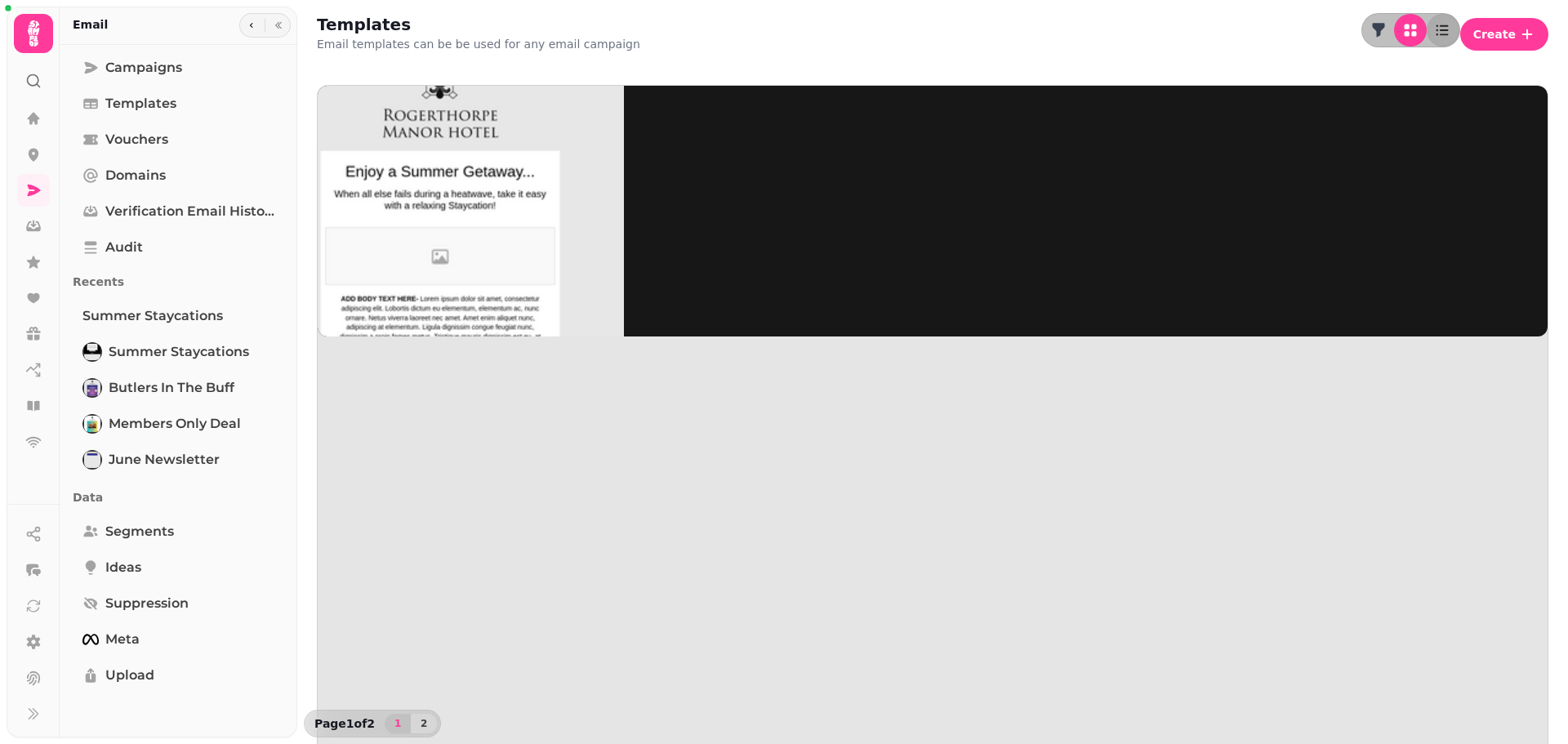
click at [428, 197] on img at bounding box center [439, 208] width 368 height 368
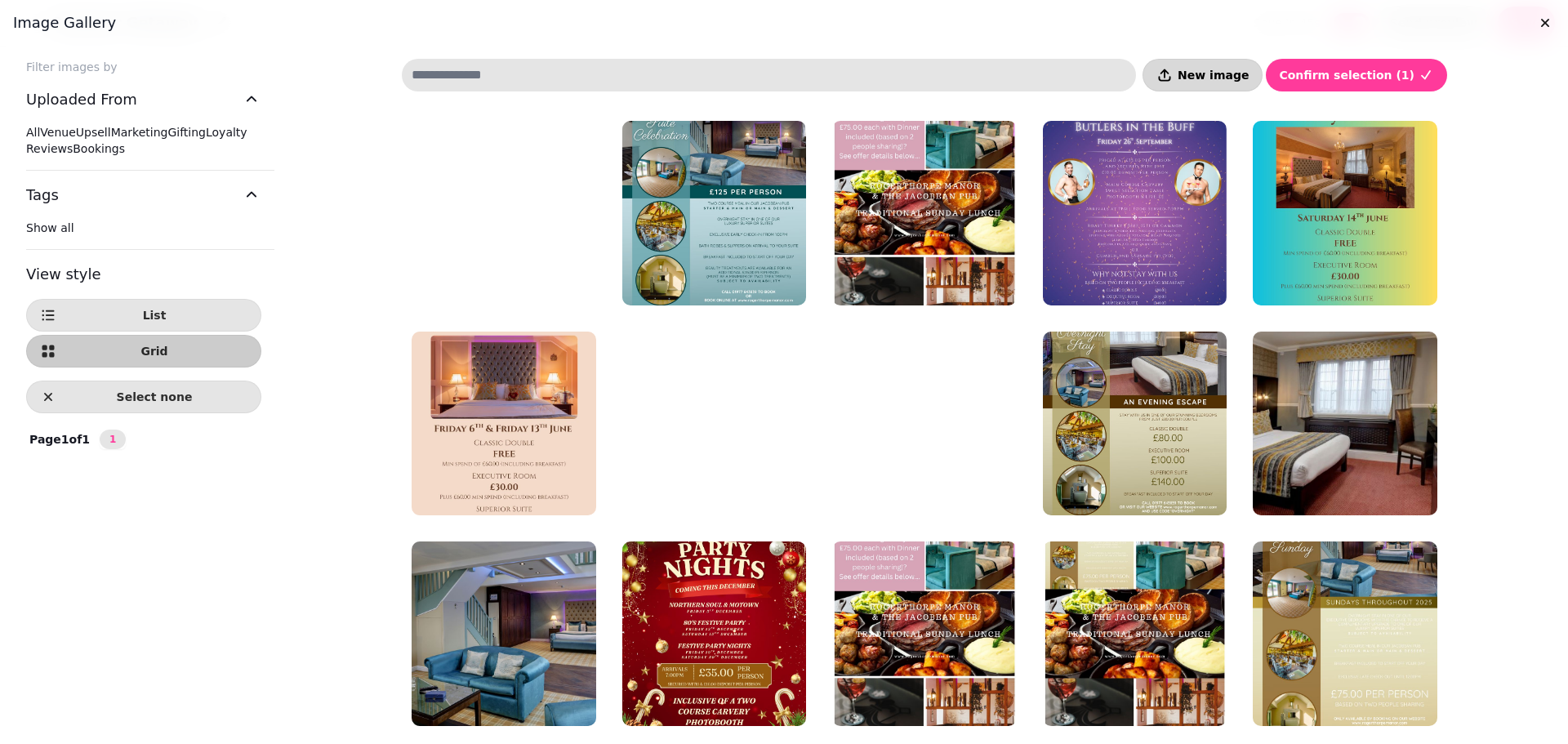
click at [1235, 77] on span "New image" at bounding box center [1213, 75] width 71 height 12
click at [535, 284] on icon "delete" at bounding box center [541, 281] width 13 height 14
click at [657, 306] on span "Delete image" at bounding box center [619, 301] width 73 height 10
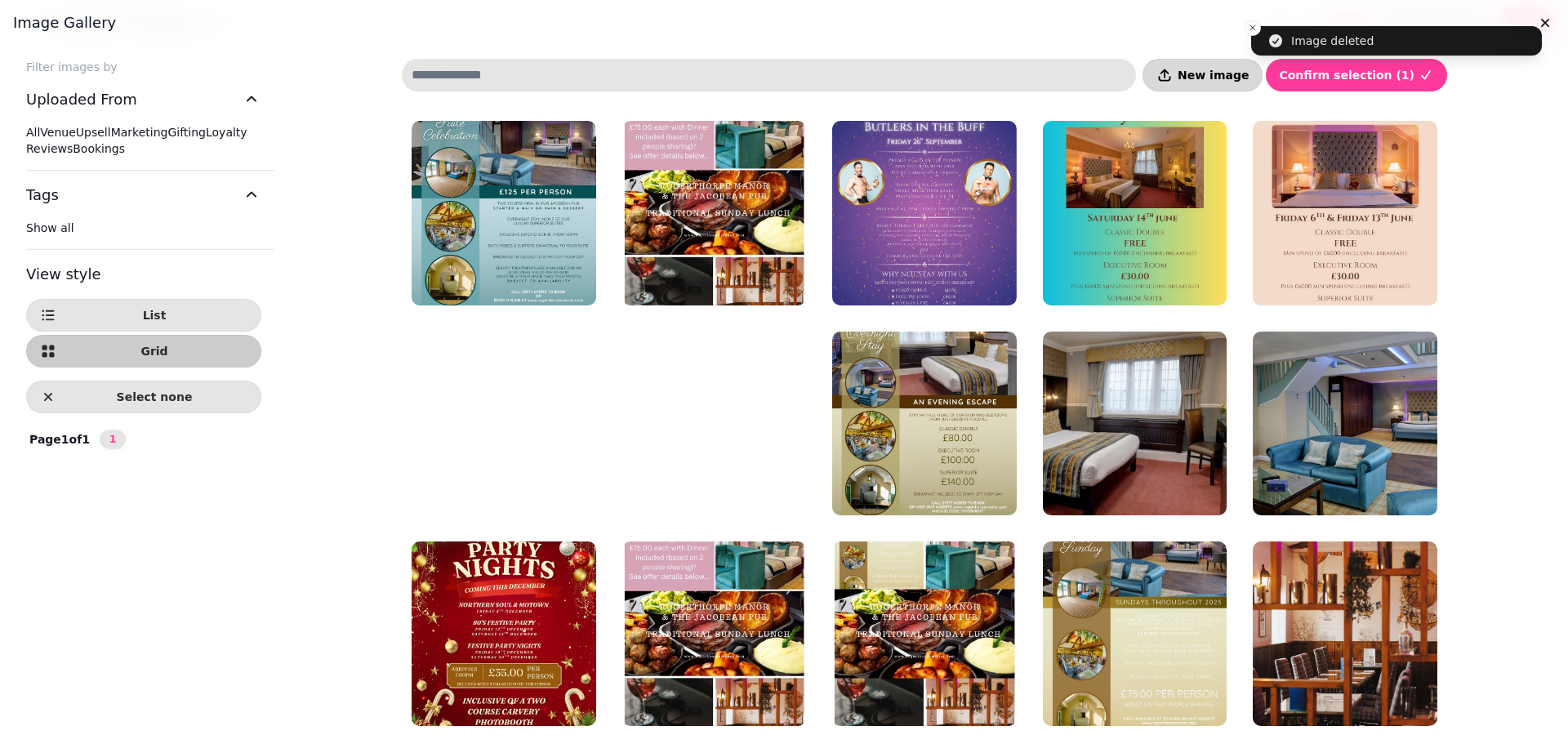
click at [1232, 78] on span "New image" at bounding box center [1213, 75] width 71 height 12
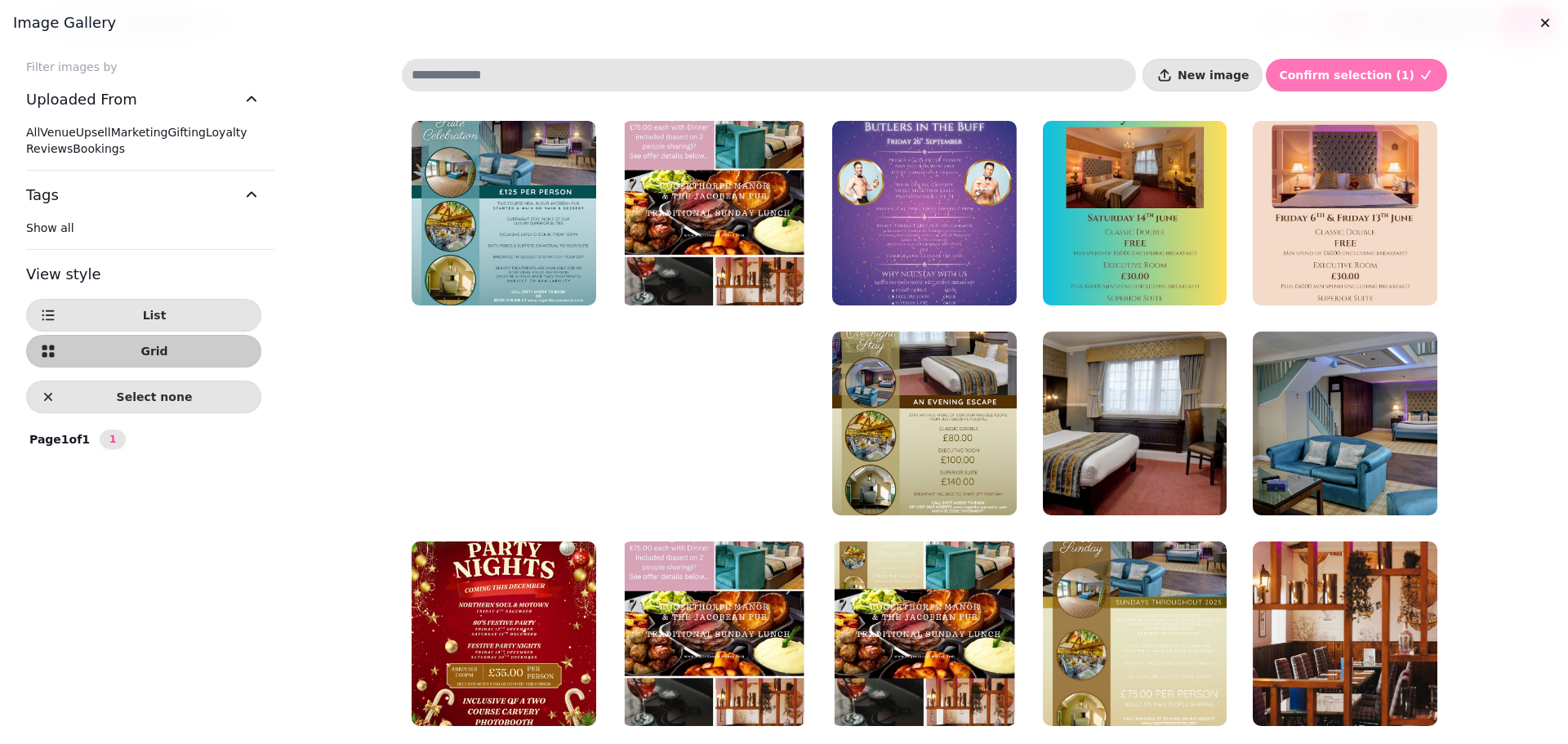
click at [1358, 79] on span "Confirm selection ( 1 )" at bounding box center [1346, 75] width 135 height 12
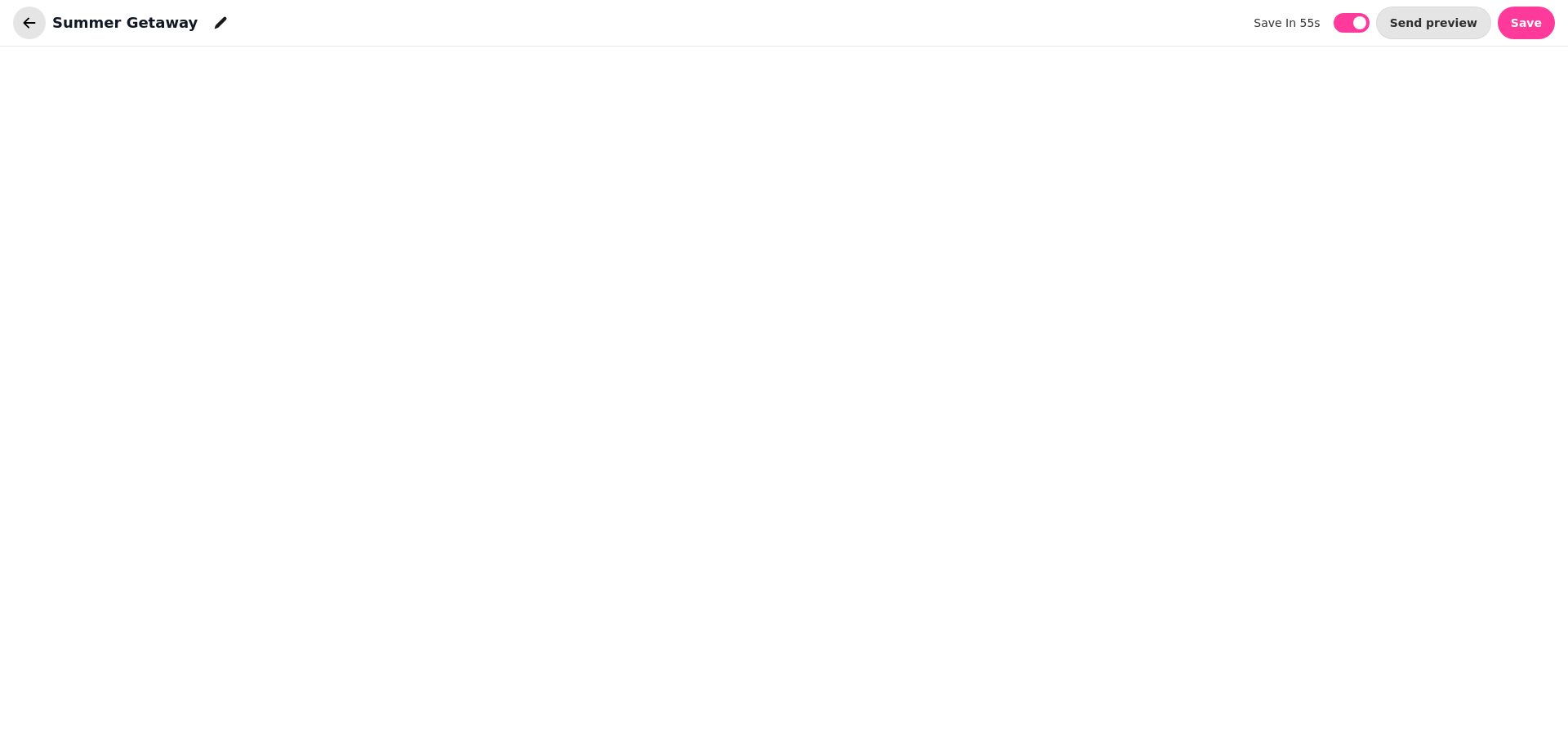
click at [28, 23] on icon "button" at bounding box center [30, 22] width 16 height 16
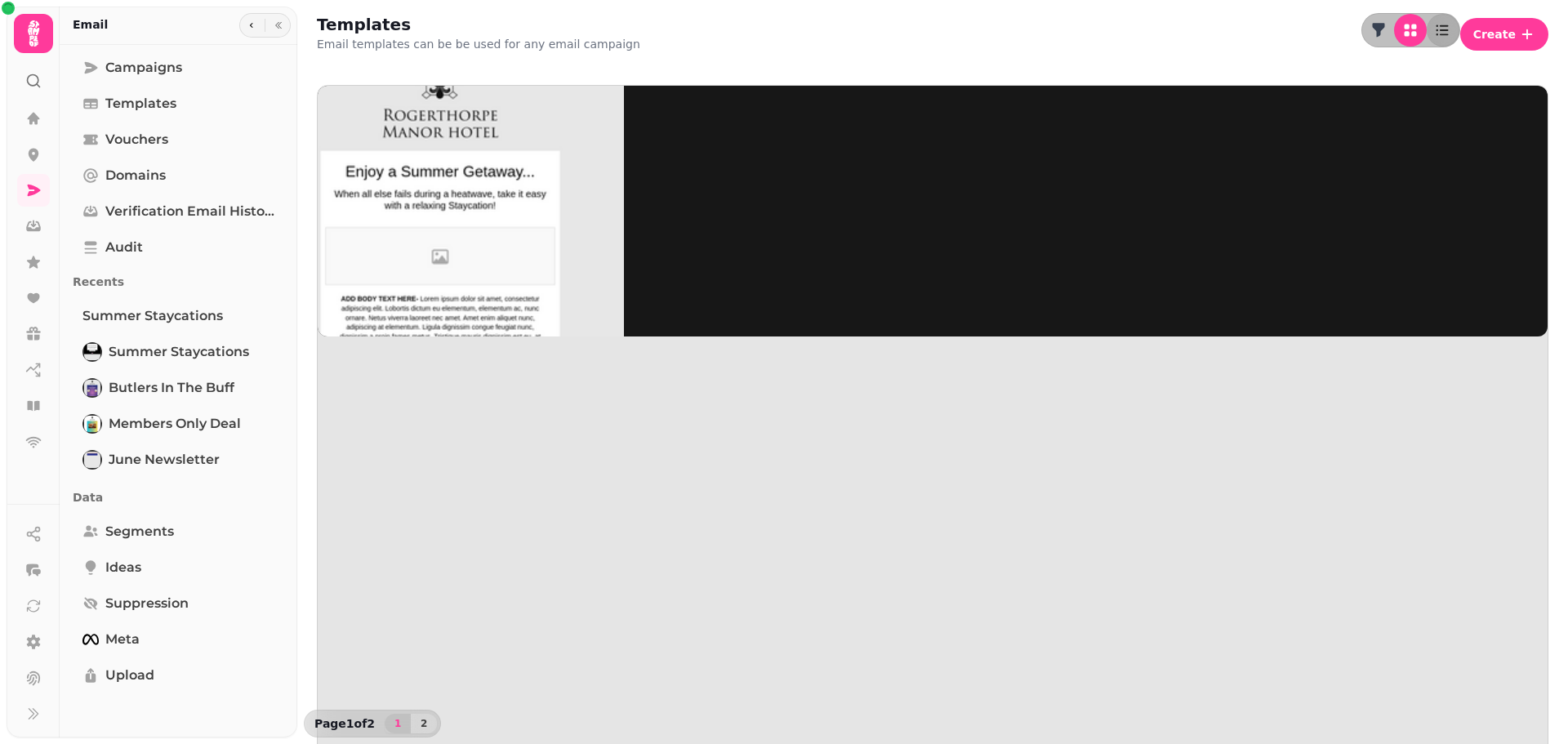
click at [499, 210] on img at bounding box center [439, 208] width 368 height 368
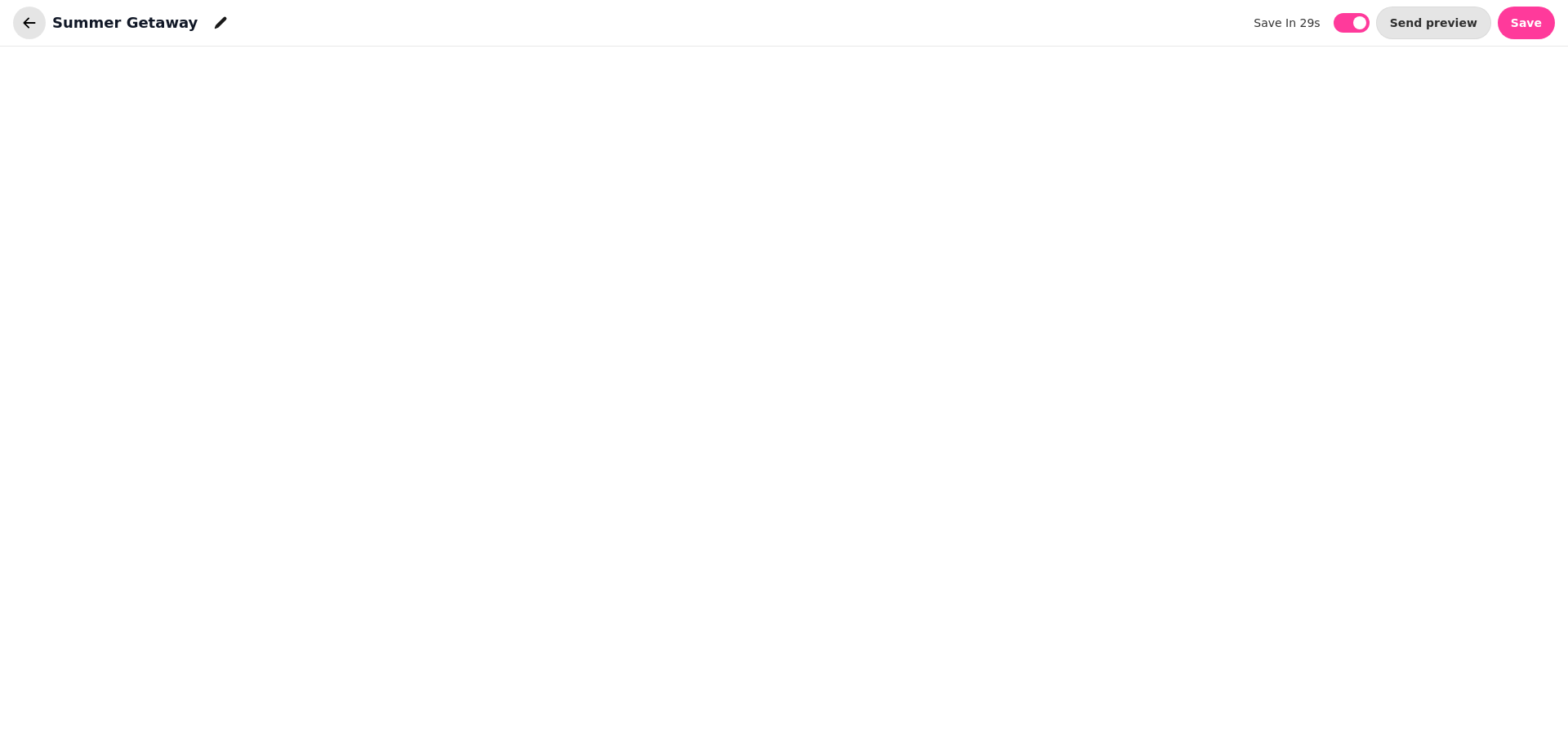
click at [22, 24] on icon "button" at bounding box center [30, 22] width 16 height 16
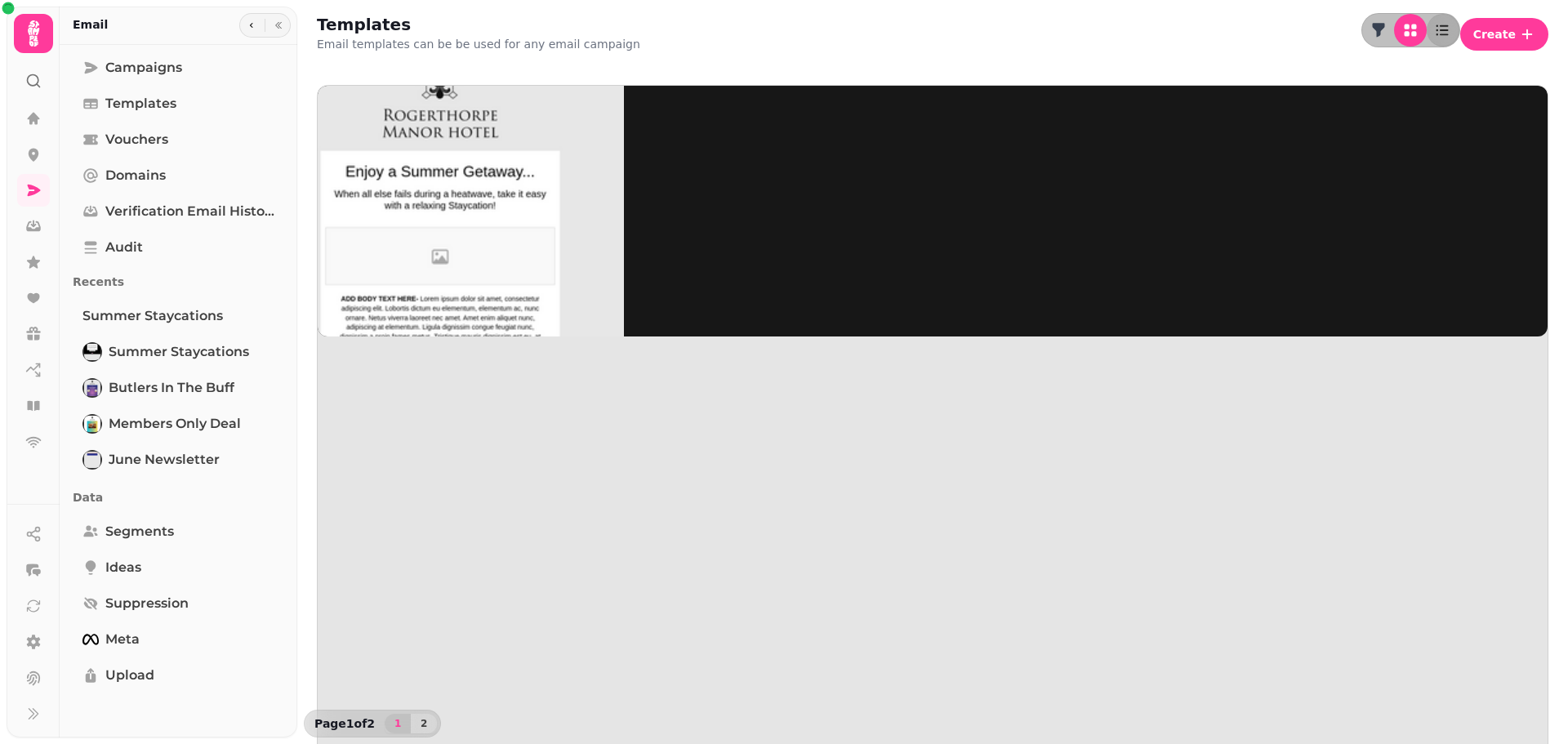
click at [458, 185] on img at bounding box center [439, 208] width 368 height 368
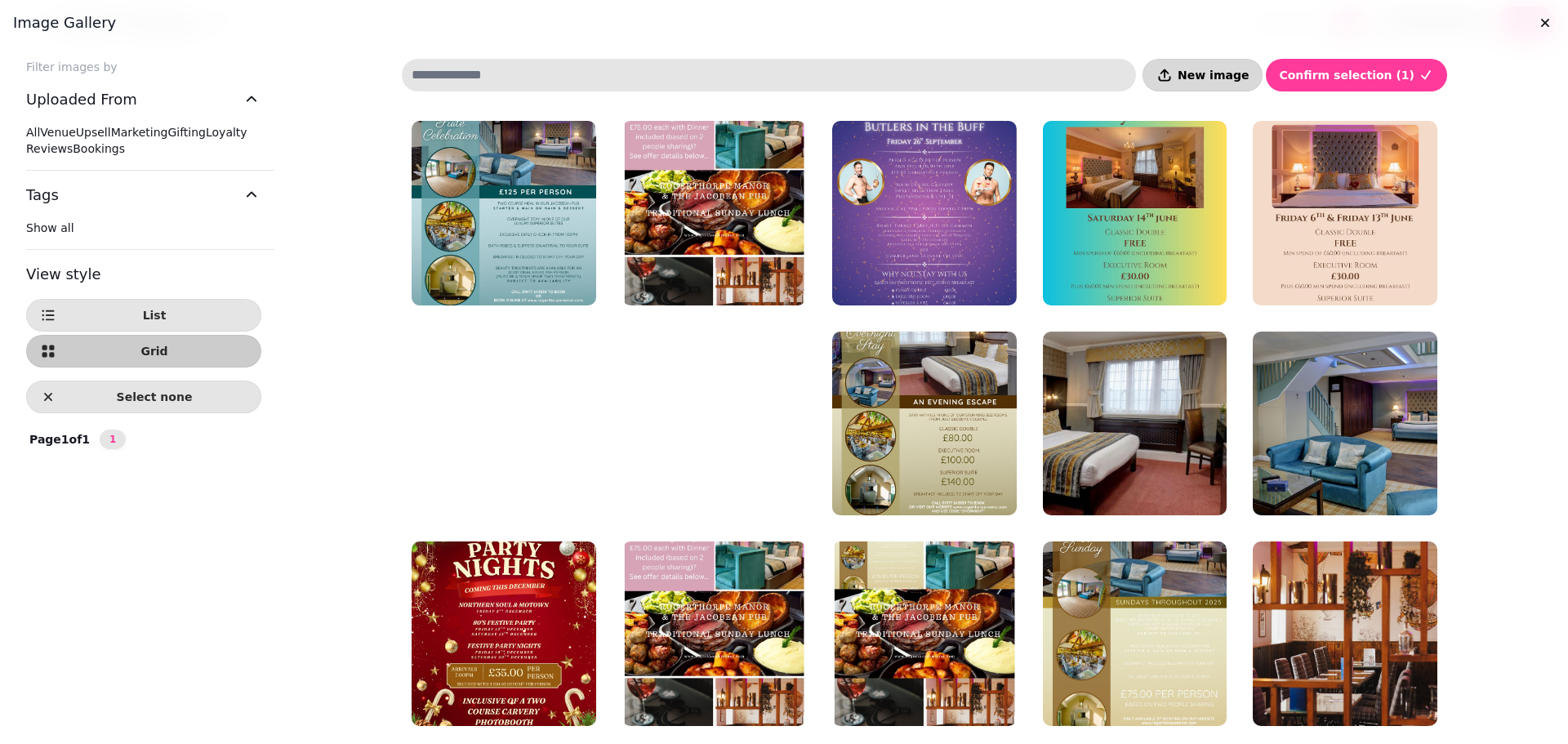
click at [1223, 73] on span "New image" at bounding box center [1213, 75] width 71 height 12
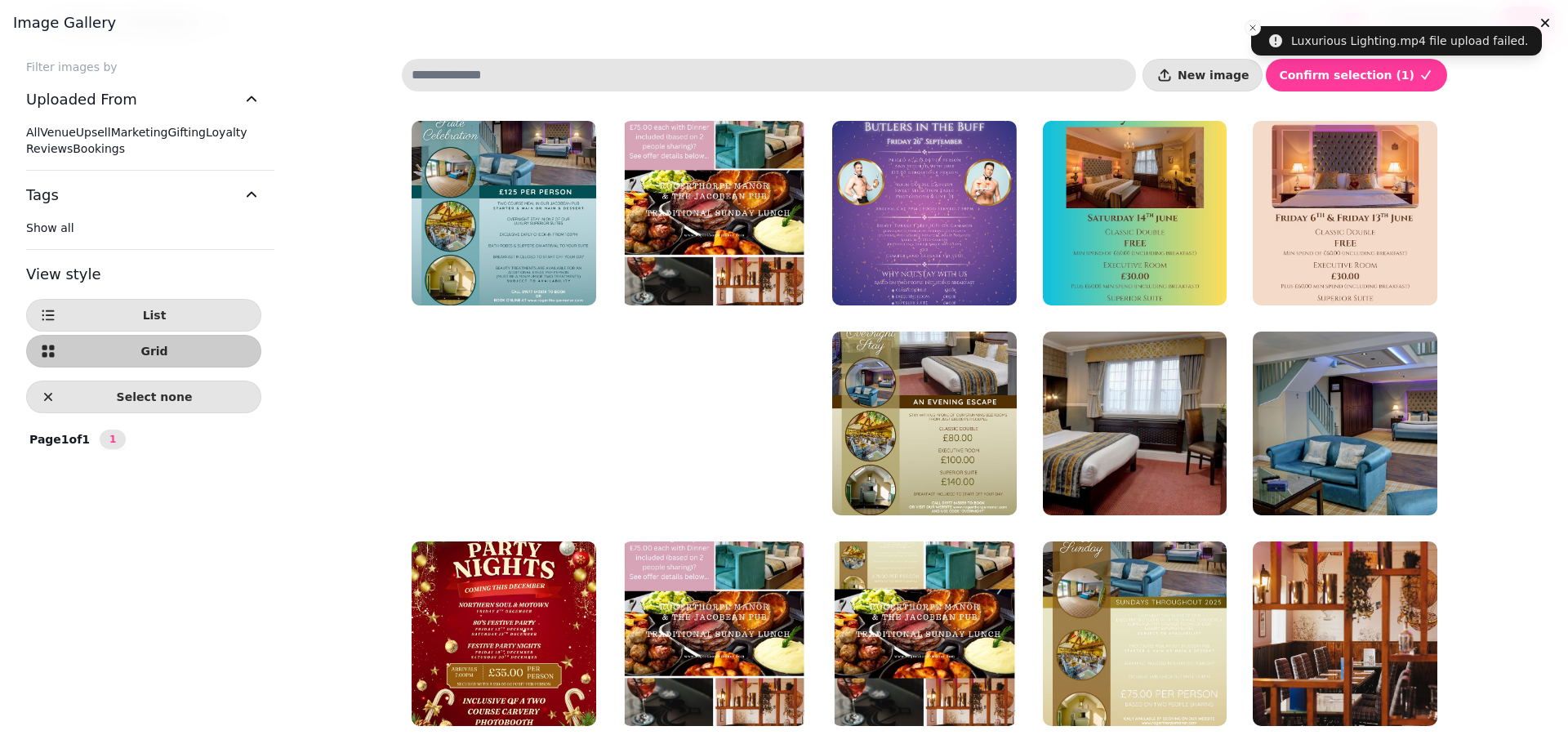
click at [1255, 27] on h3 "Image gallery" at bounding box center [784, 23] width 1542 height 20
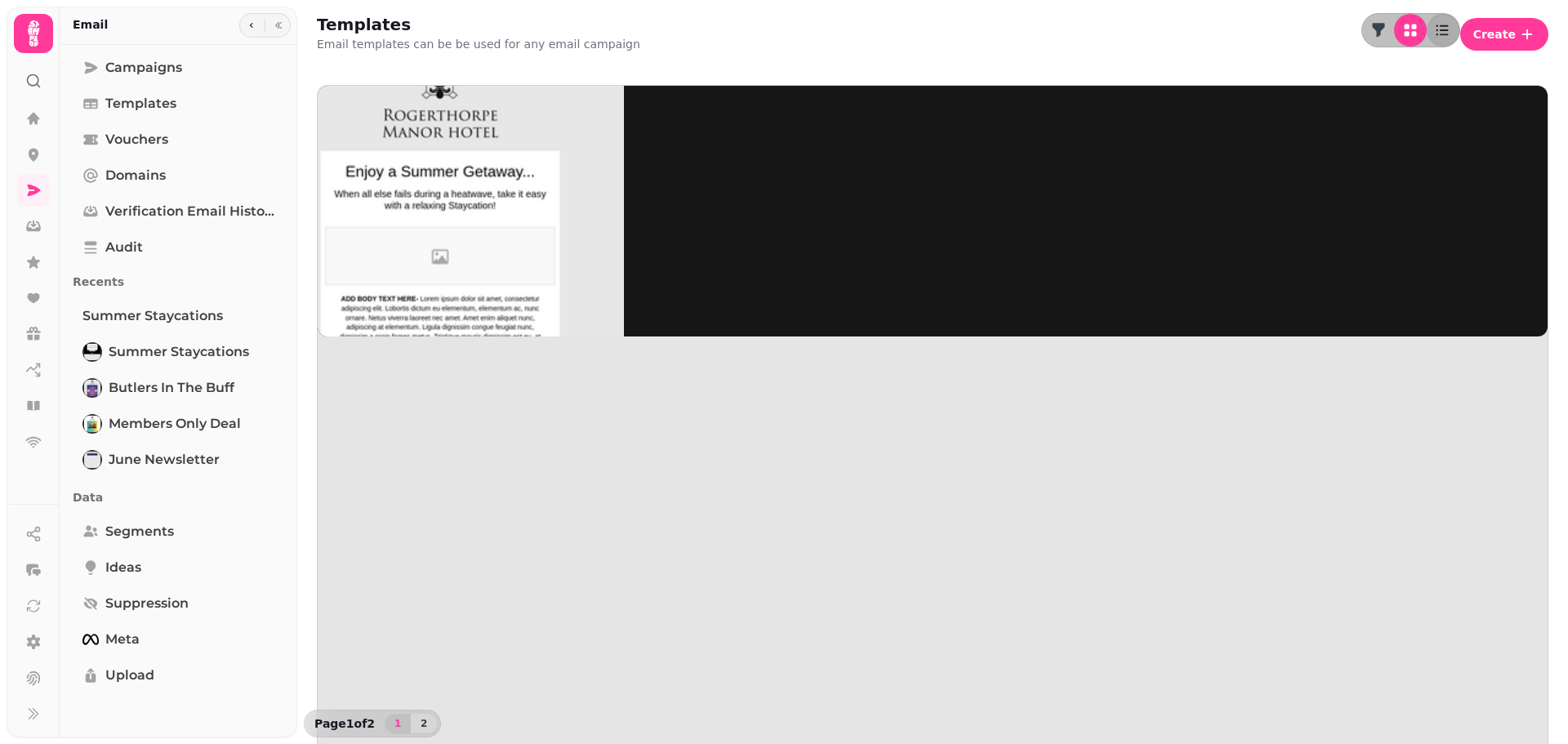
click at [461, 184] on img at bounding box center [439, 208] width 368 height 368
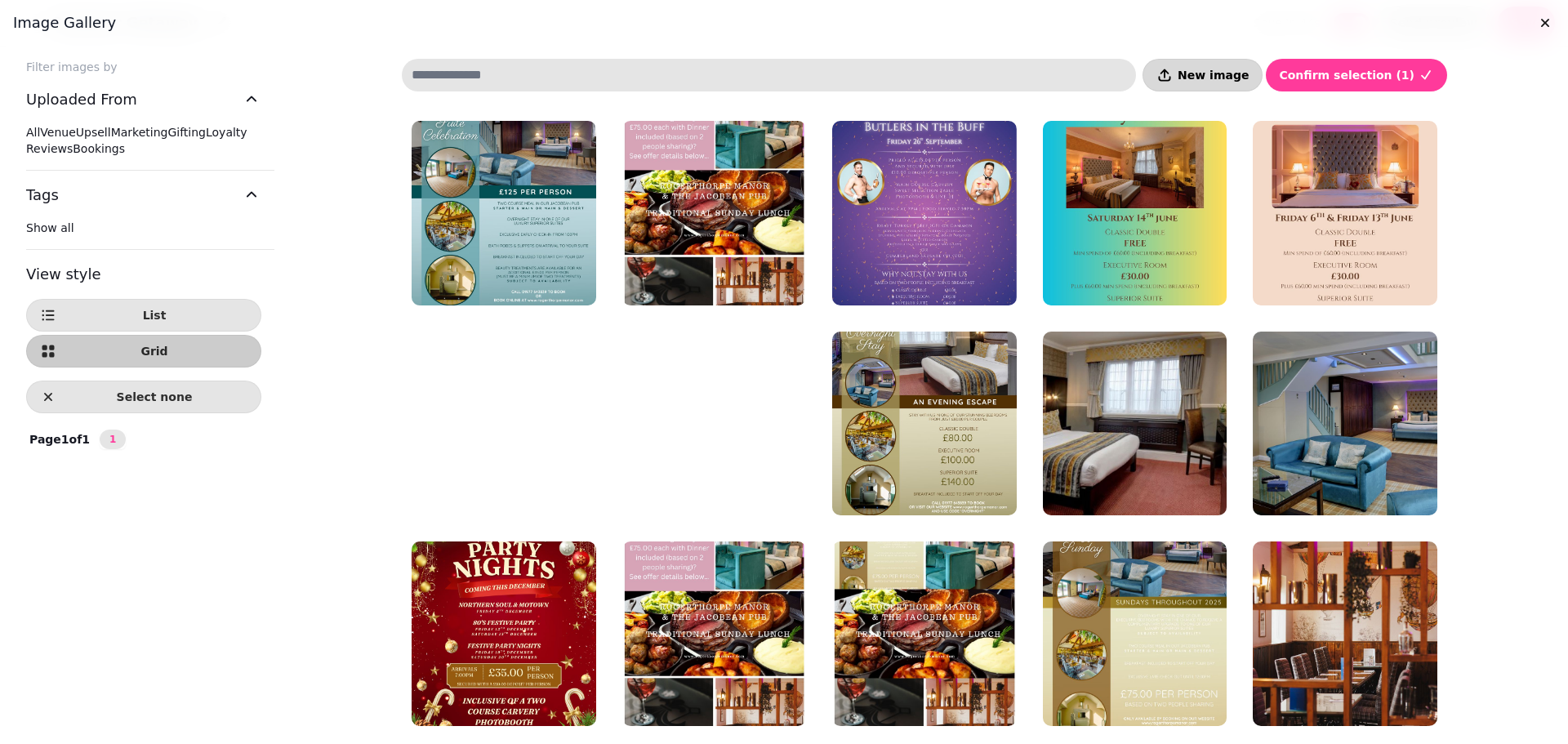
click at [1240, 76] on span "New image" at bounding box center [1213, 75] width 71 height 12
click at [1234, 75] on span "New image" at bounding box center [1213, 75] width 71 height 12
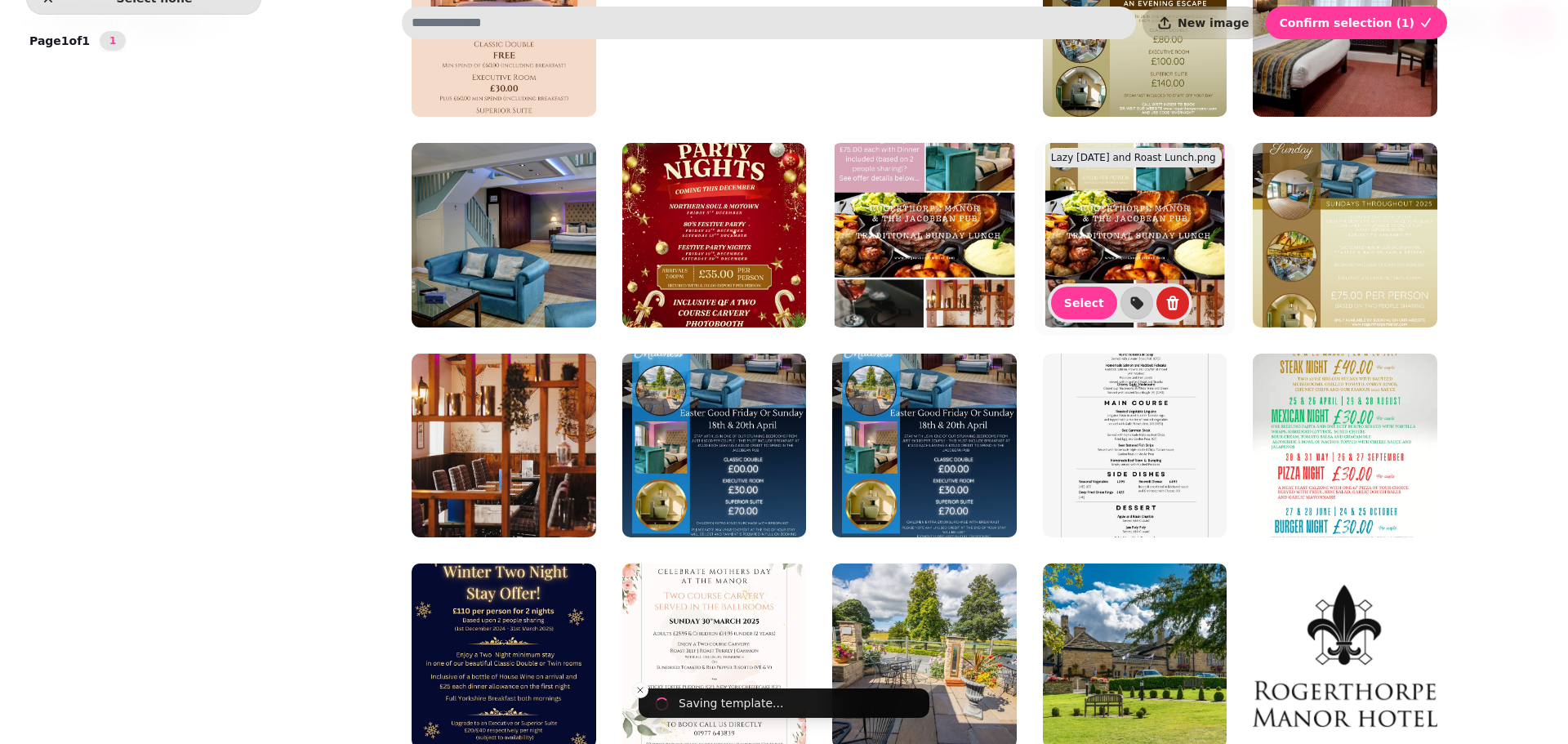
scroll to position [465, 0]
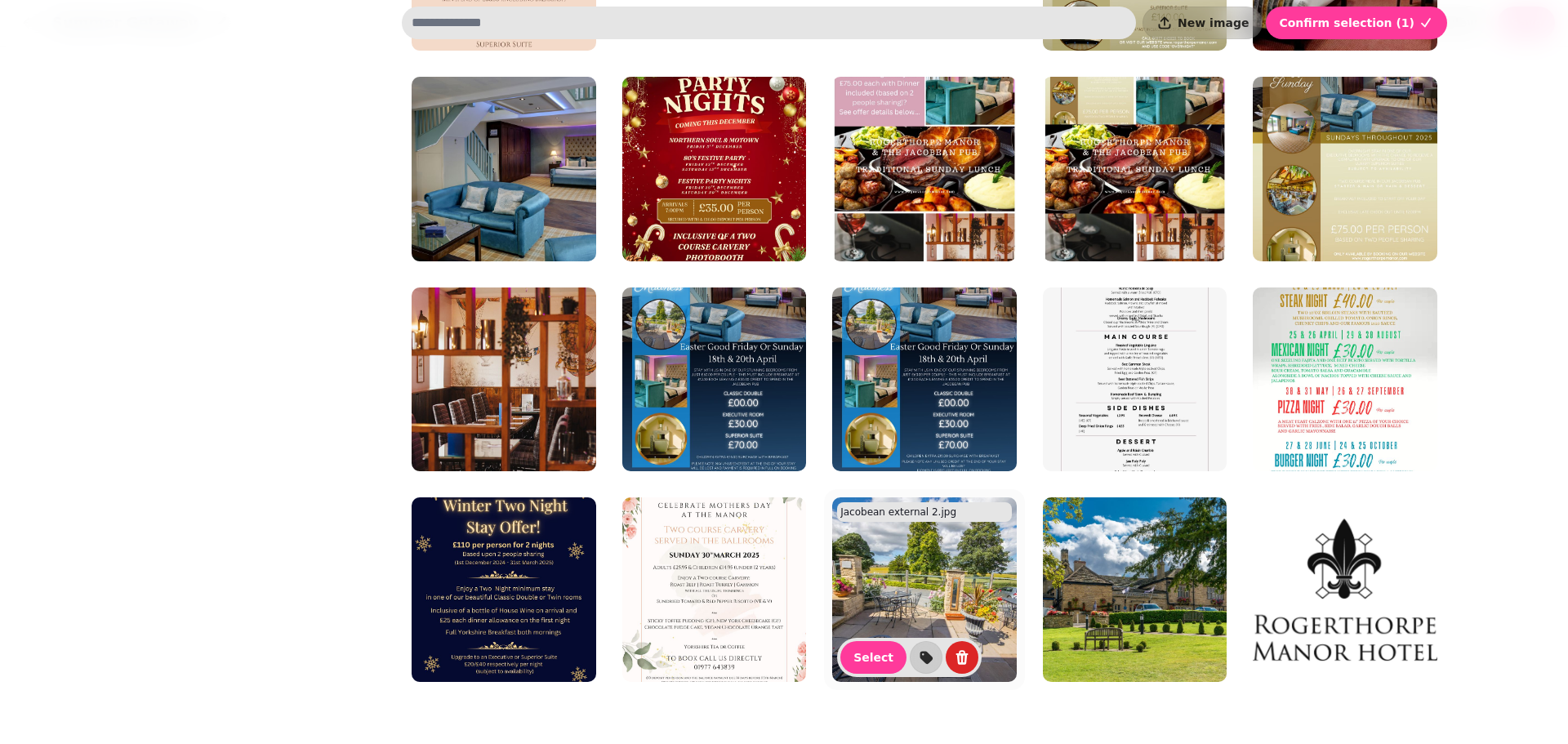
click at [908, 574] on img at bounding box center [925, 590] width 184 height 184
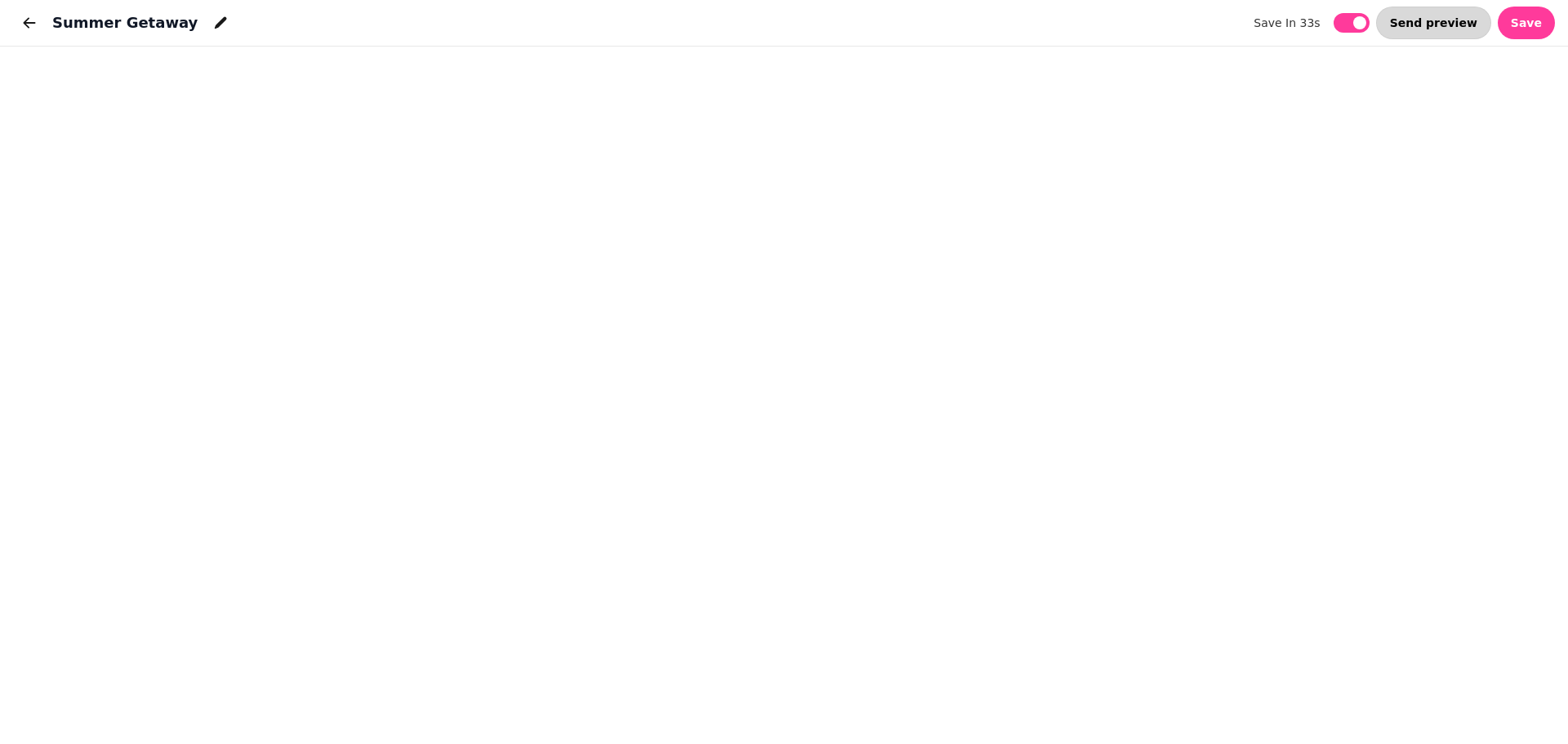
click at [1429, 14] on button "Send preview" at bounding box center [1433, 22] width 115 height 32
select select "**********"
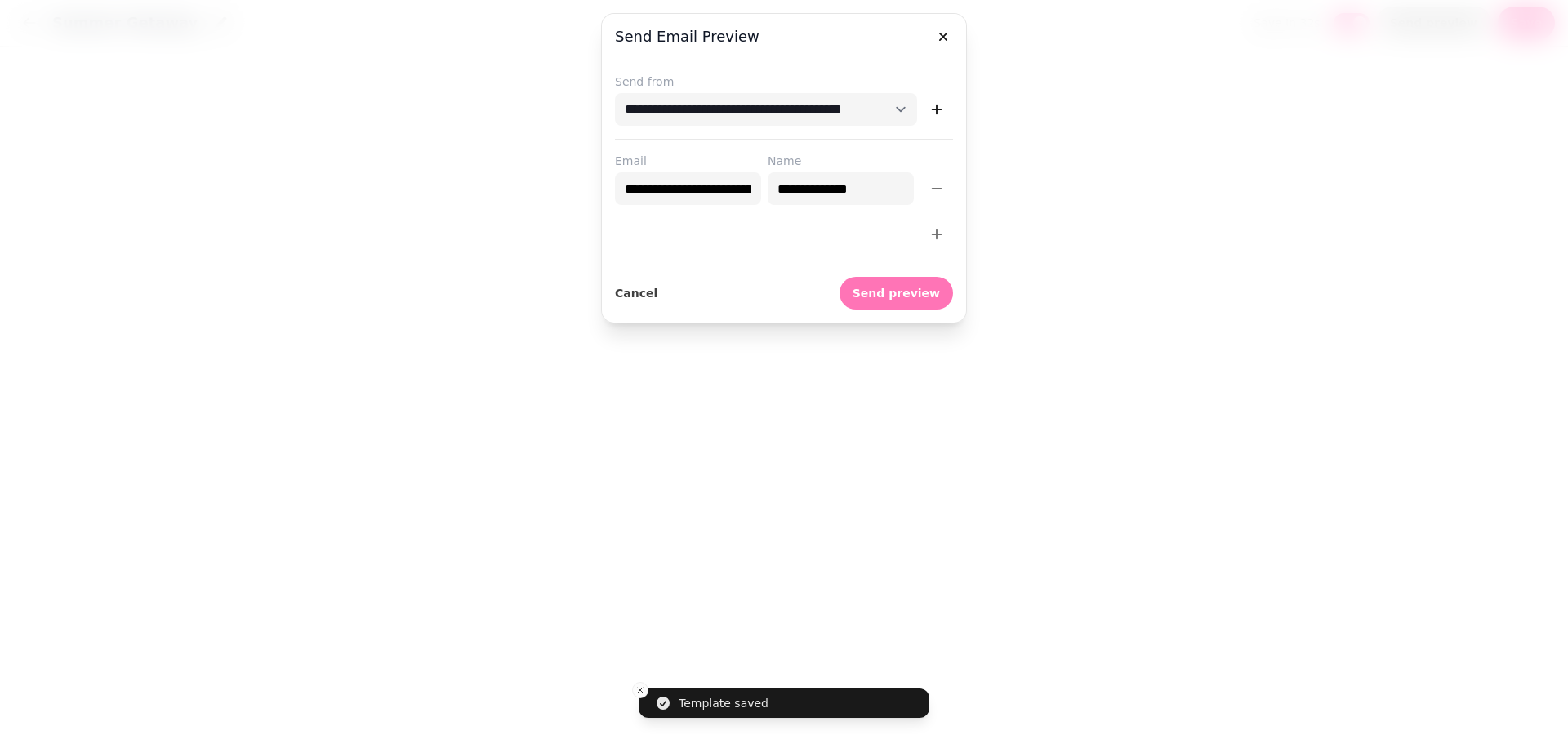
click at [889, 294] on span "Send preview" at bounding box center [897, 293] width 88 height 12
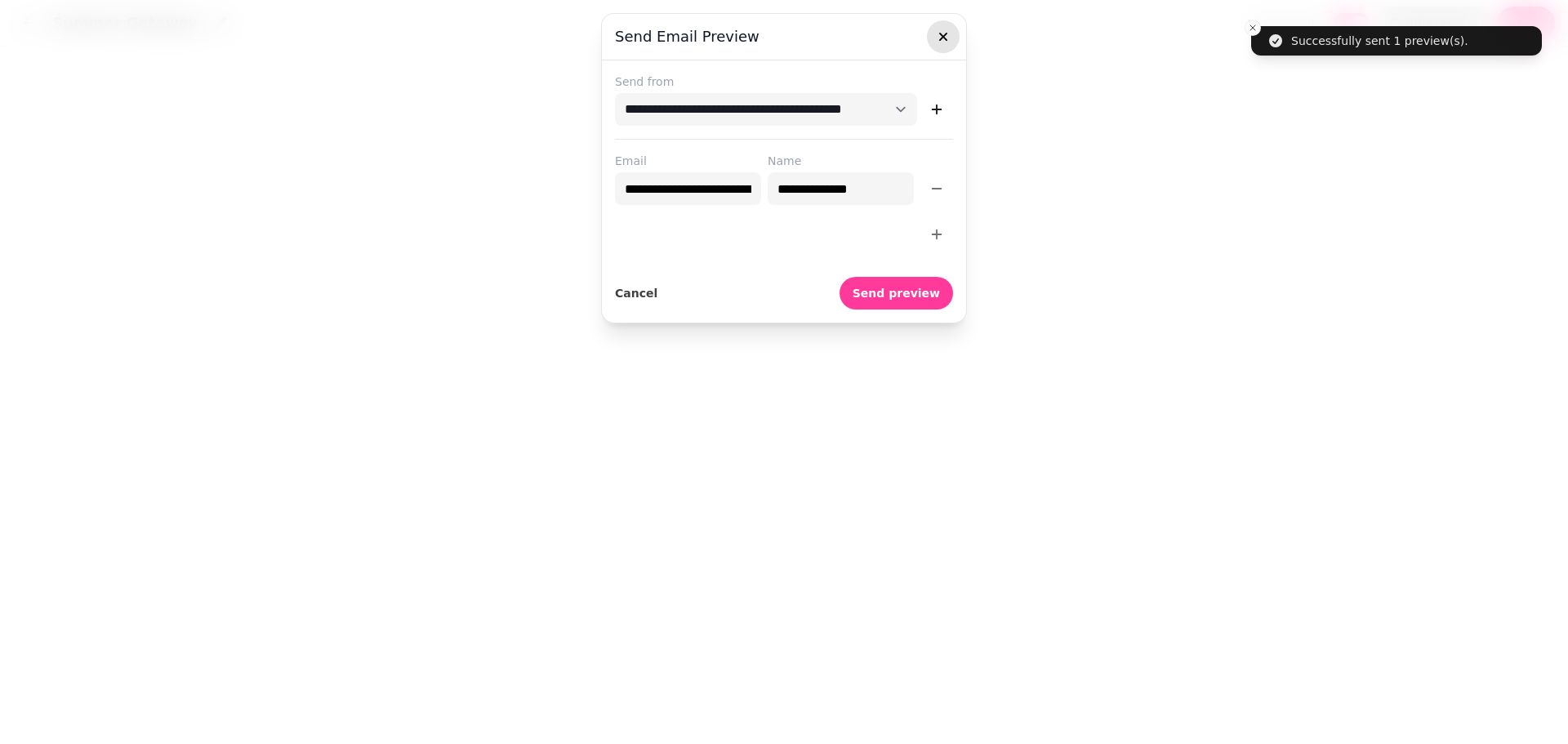
click at [946, 34] on icon "button" at bounding box center [942, 36] width 8 height 8
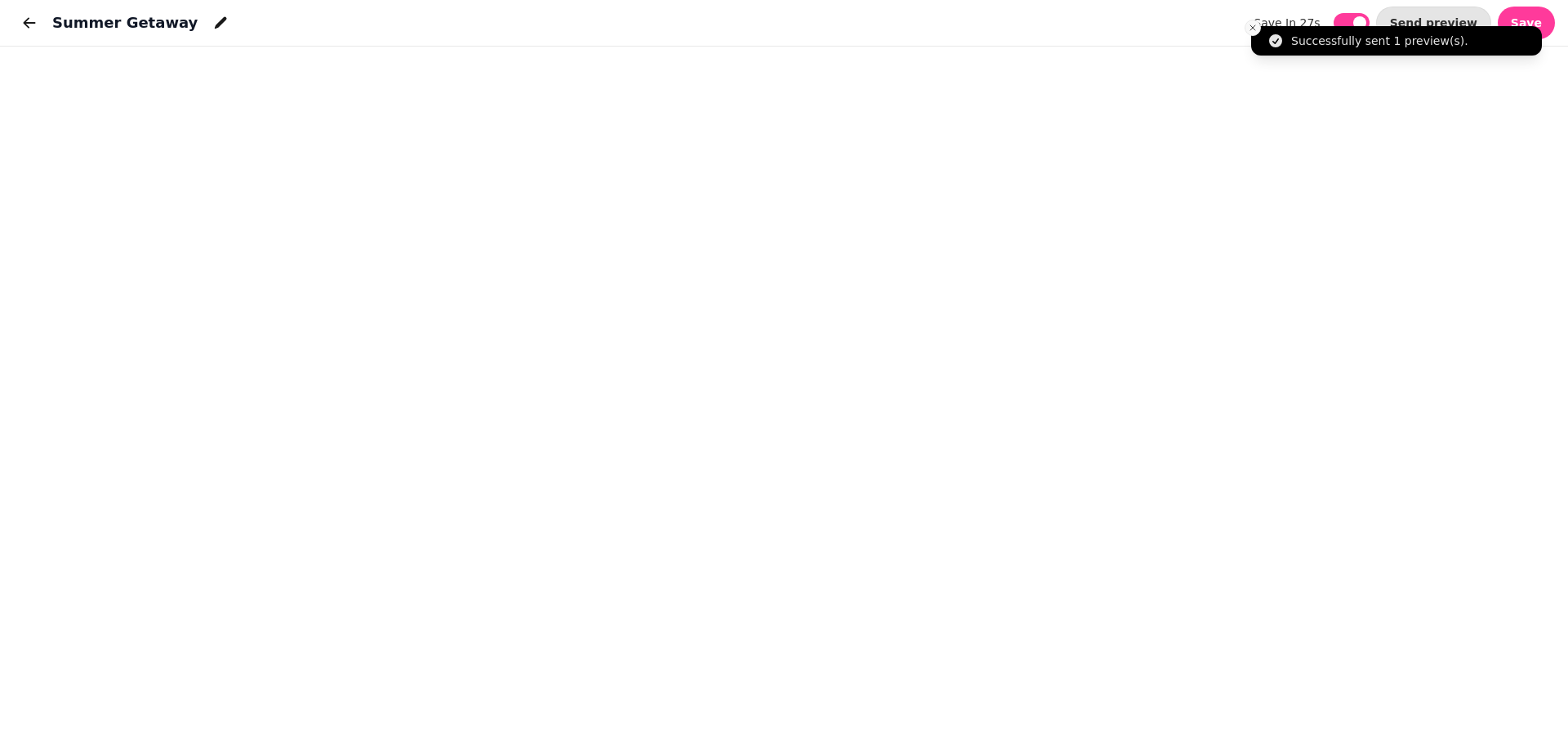
click at [1254, 25] on icon "Close toast" at bounding box center [1252, 28] width 10 height 10
click at [1528, 21] on span "Save" at bounding box center [1526, 22] width 31 height 12
click at [1537, 21] on span "Save" at bounding box center [1526, 22] width 31 height 12
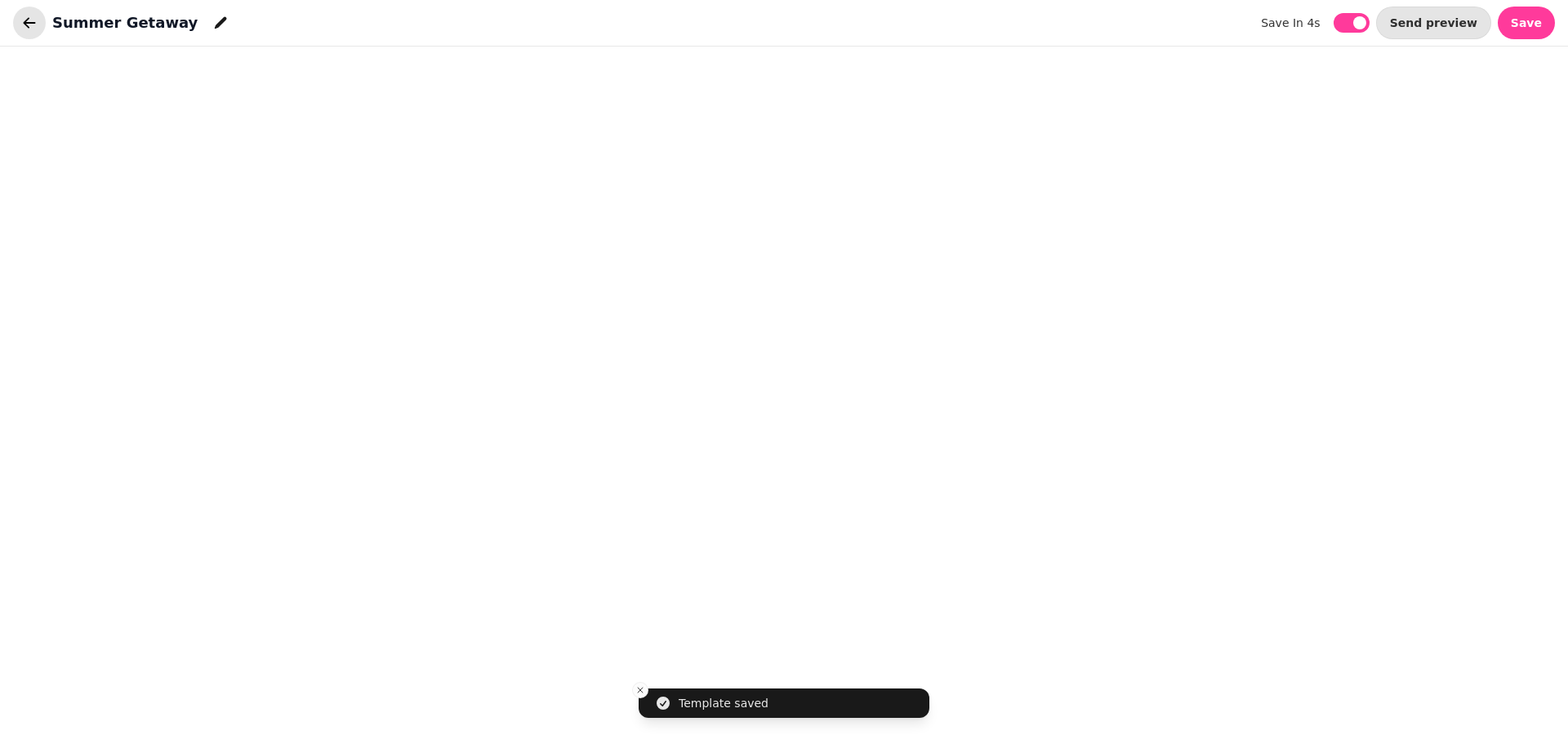
click at [32, 15] on icon "button" at bounding box center [30, 22] width 16 height 16
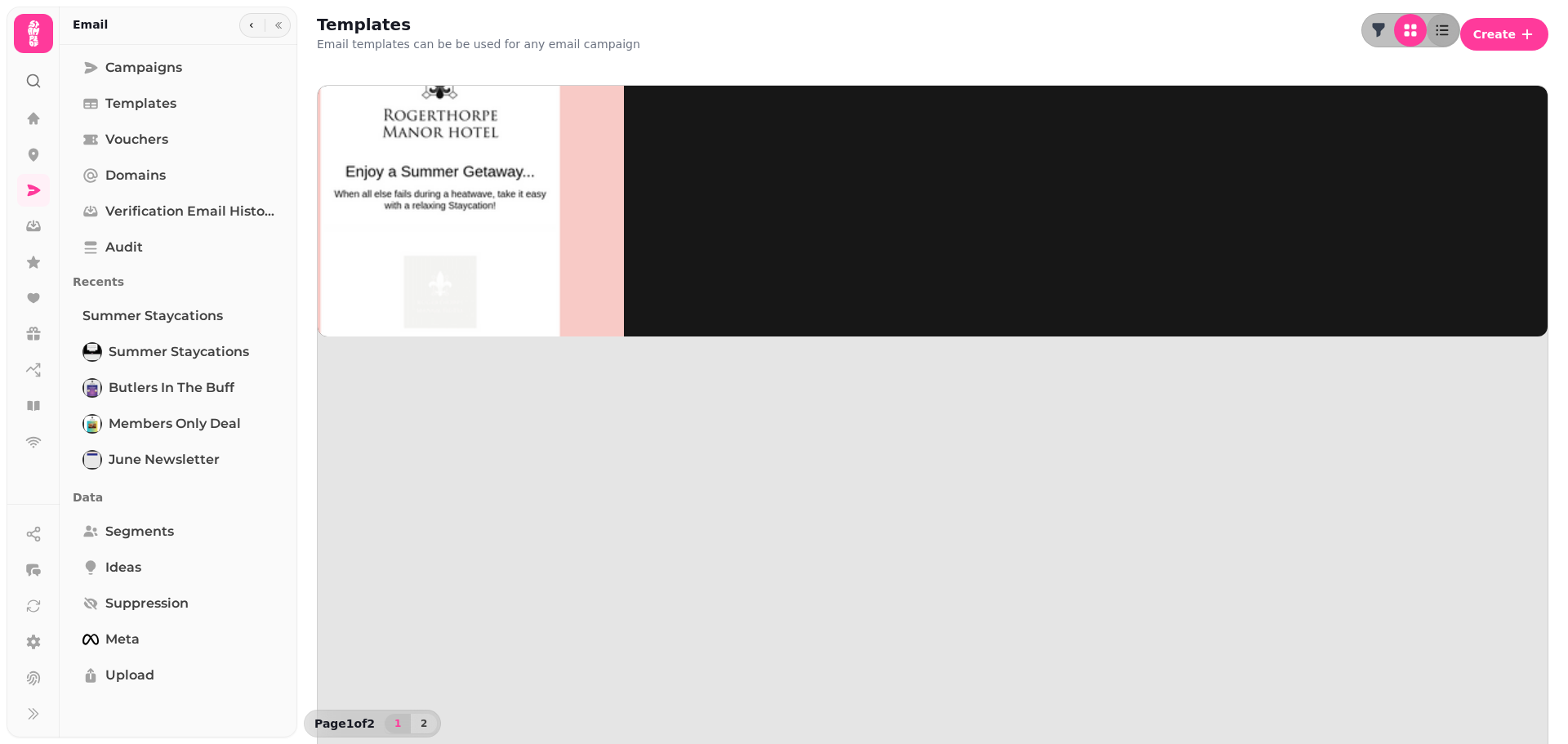
select select "**********"
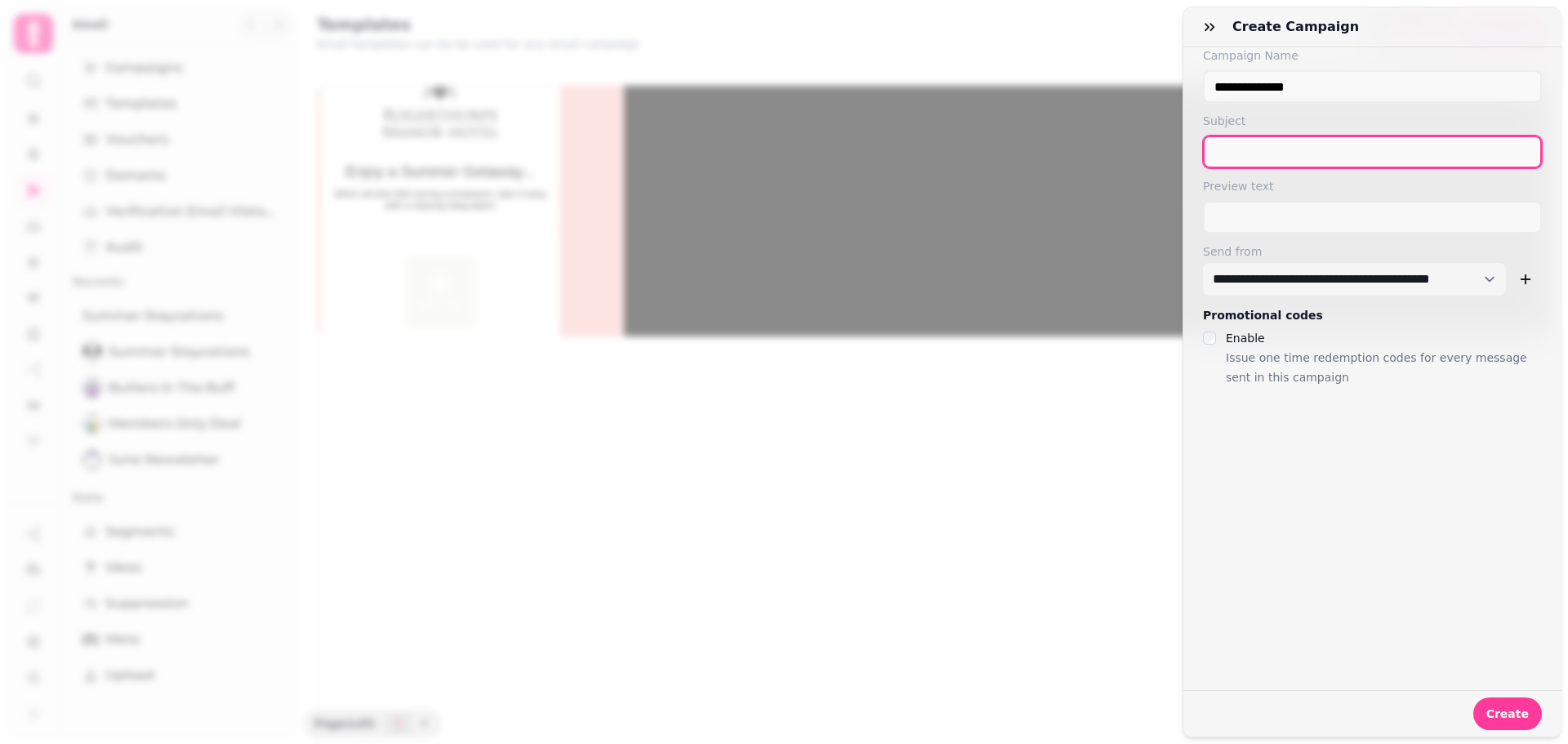
click at [1285, 148] on input "text" at bounding box center [1372, 151] width 339 height 32
type input "**********"
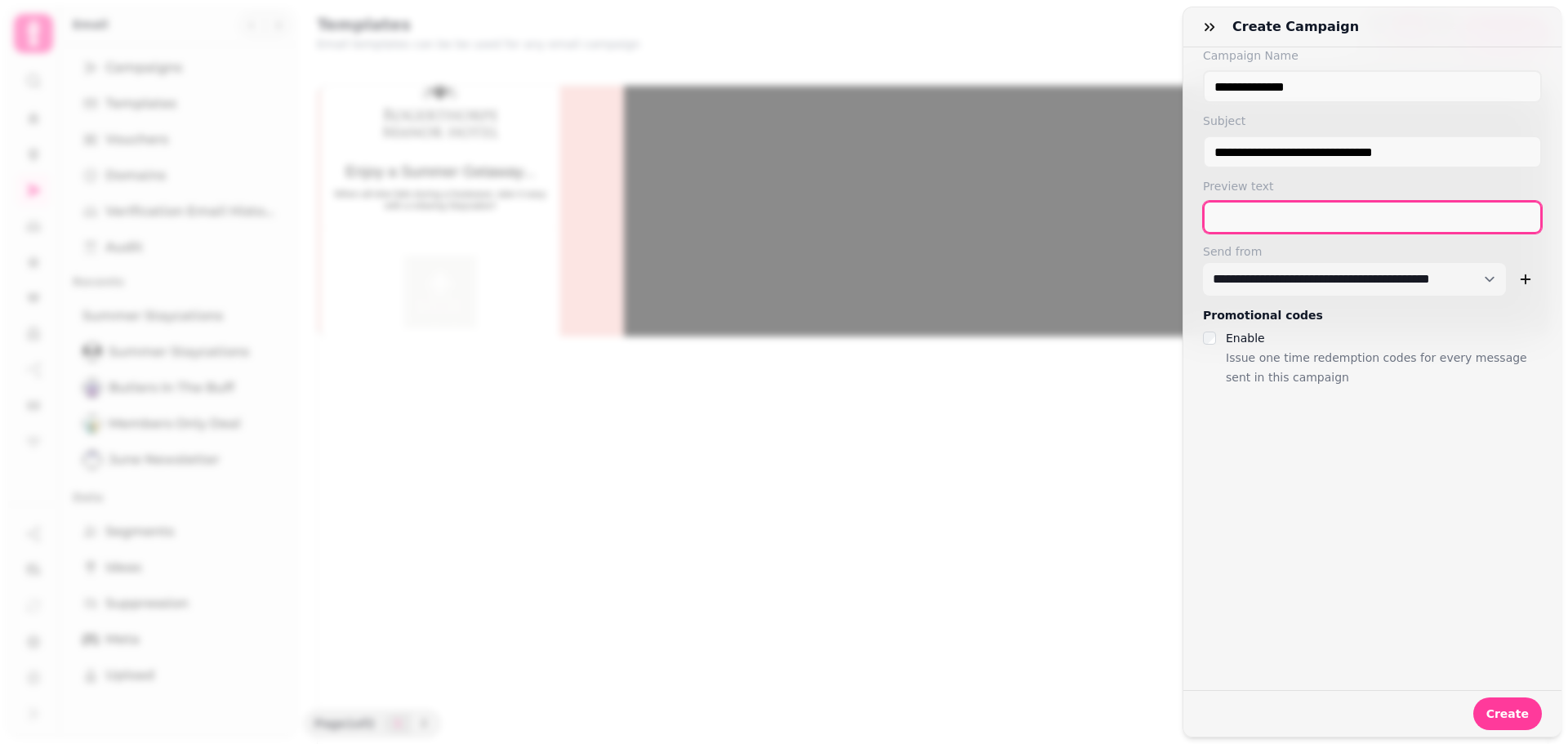
click at [1254, 219] on input "text" at bounding box center [1372, 217] width 339 height 32
type input "**********"
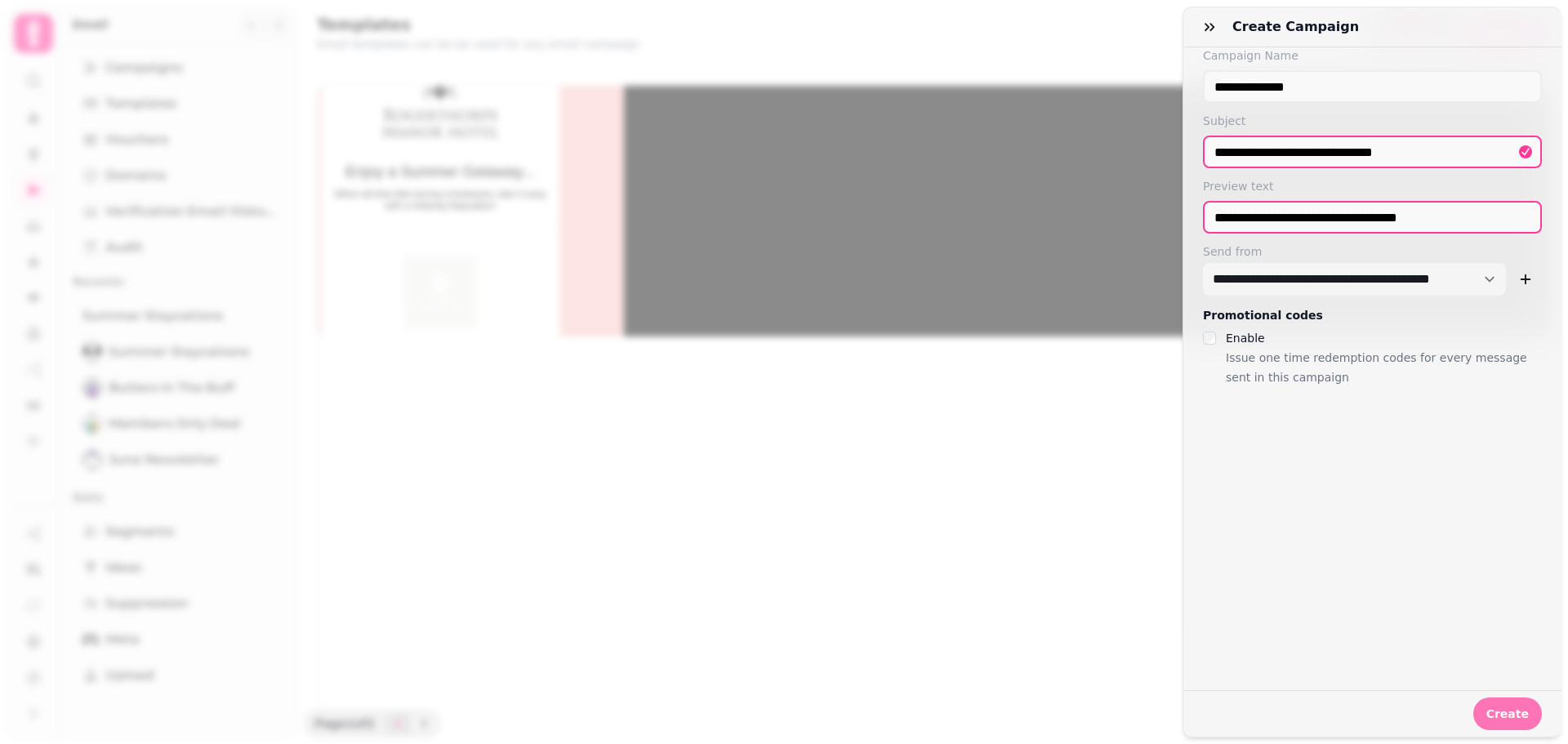
click at [1497, 708] on span "Create" at bounding box center [1507, 714] width 42 height 12
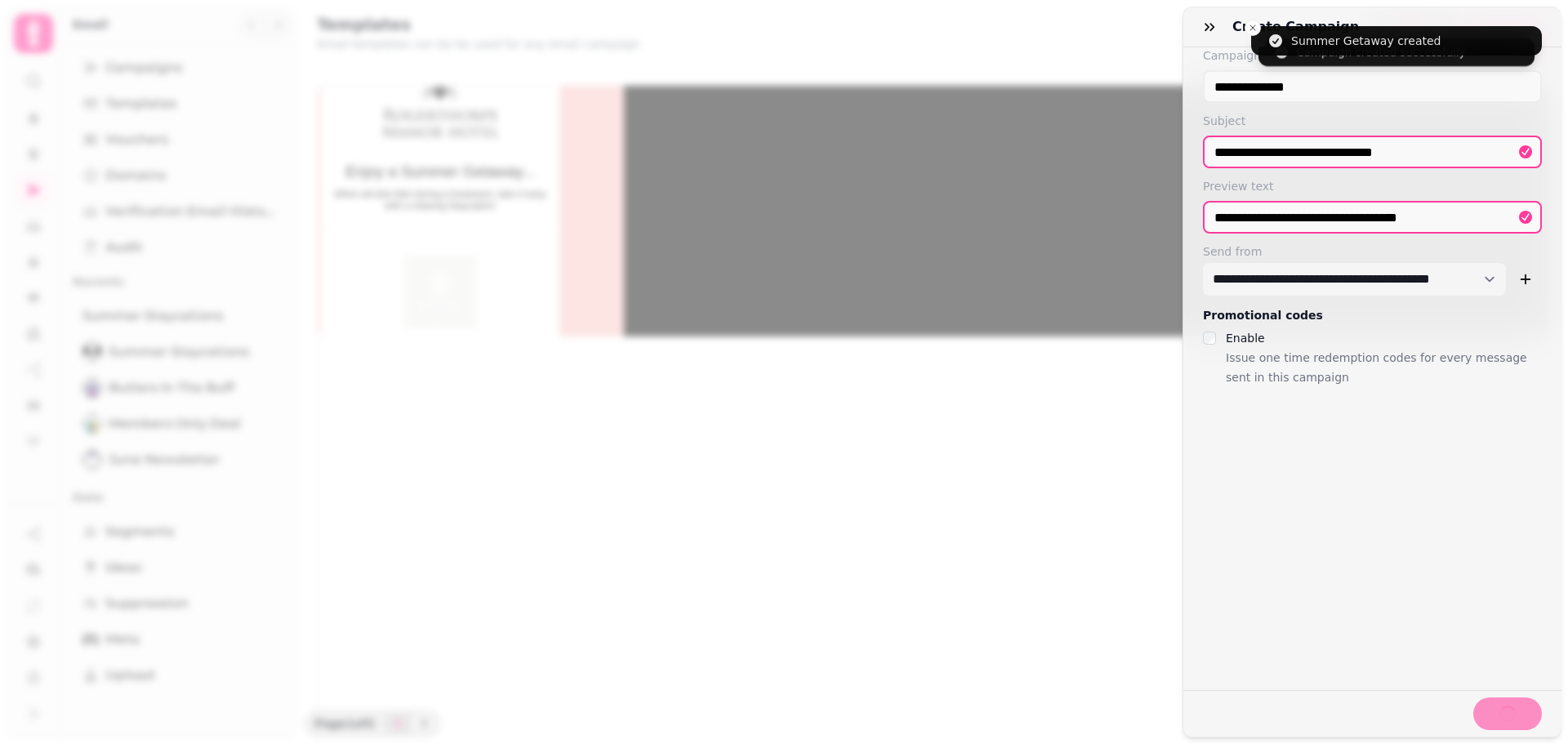
select select "***"
select select "**"
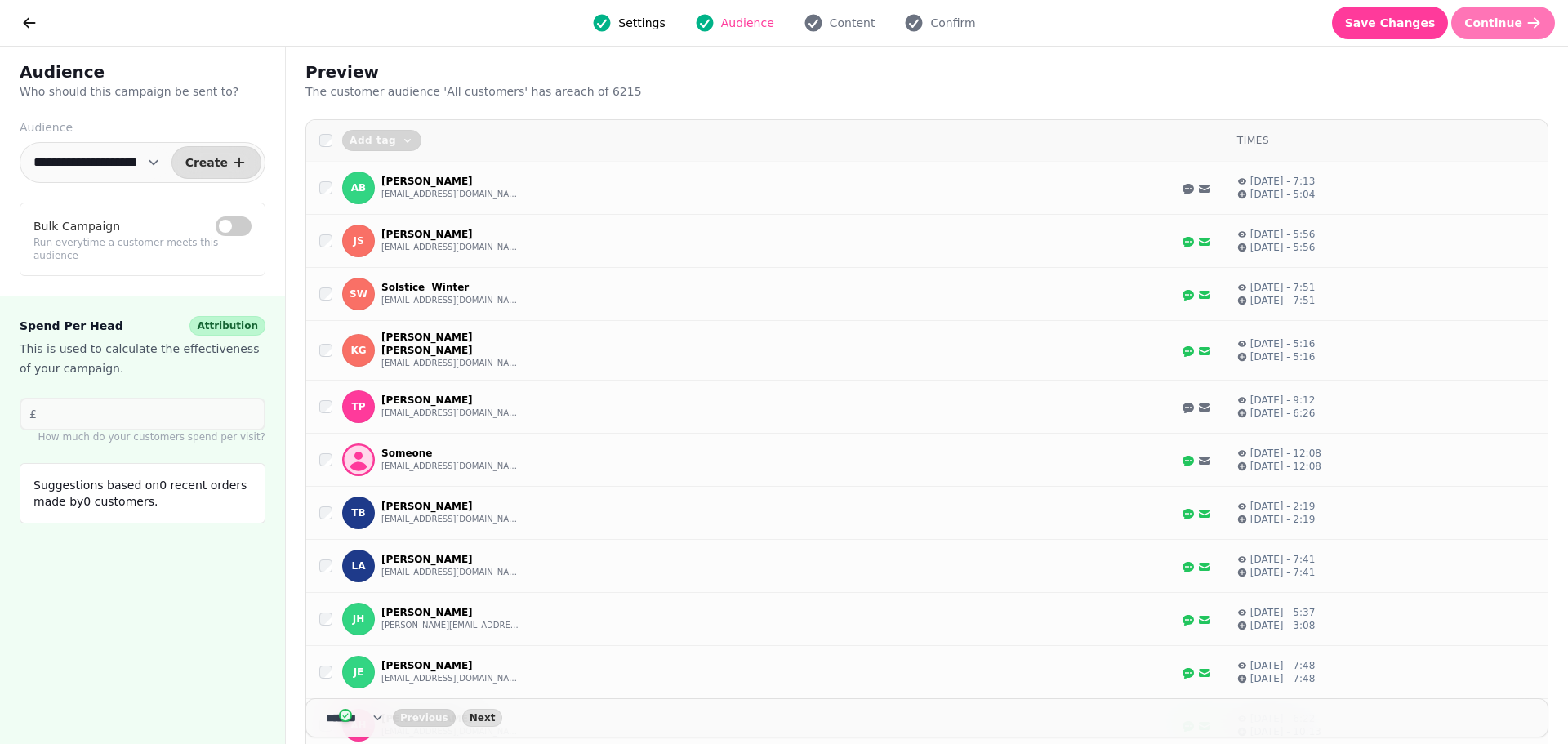
click at [1505, 22] on span "Continue" at bounding box center [1493, 22] width 58 height 12
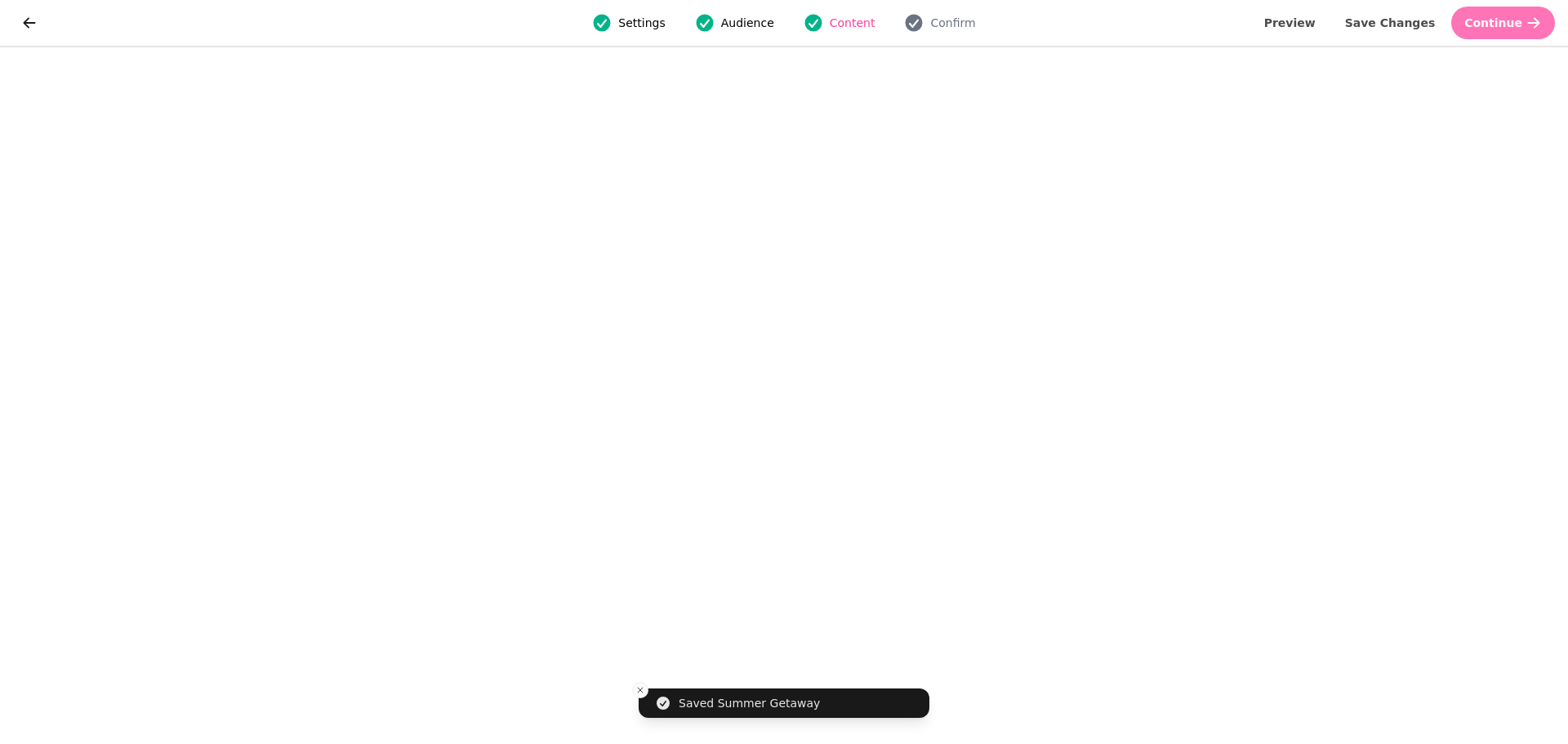
click at [1504, 23] on span "Continue" at bounding box center [1493, 22] width 58 height 12
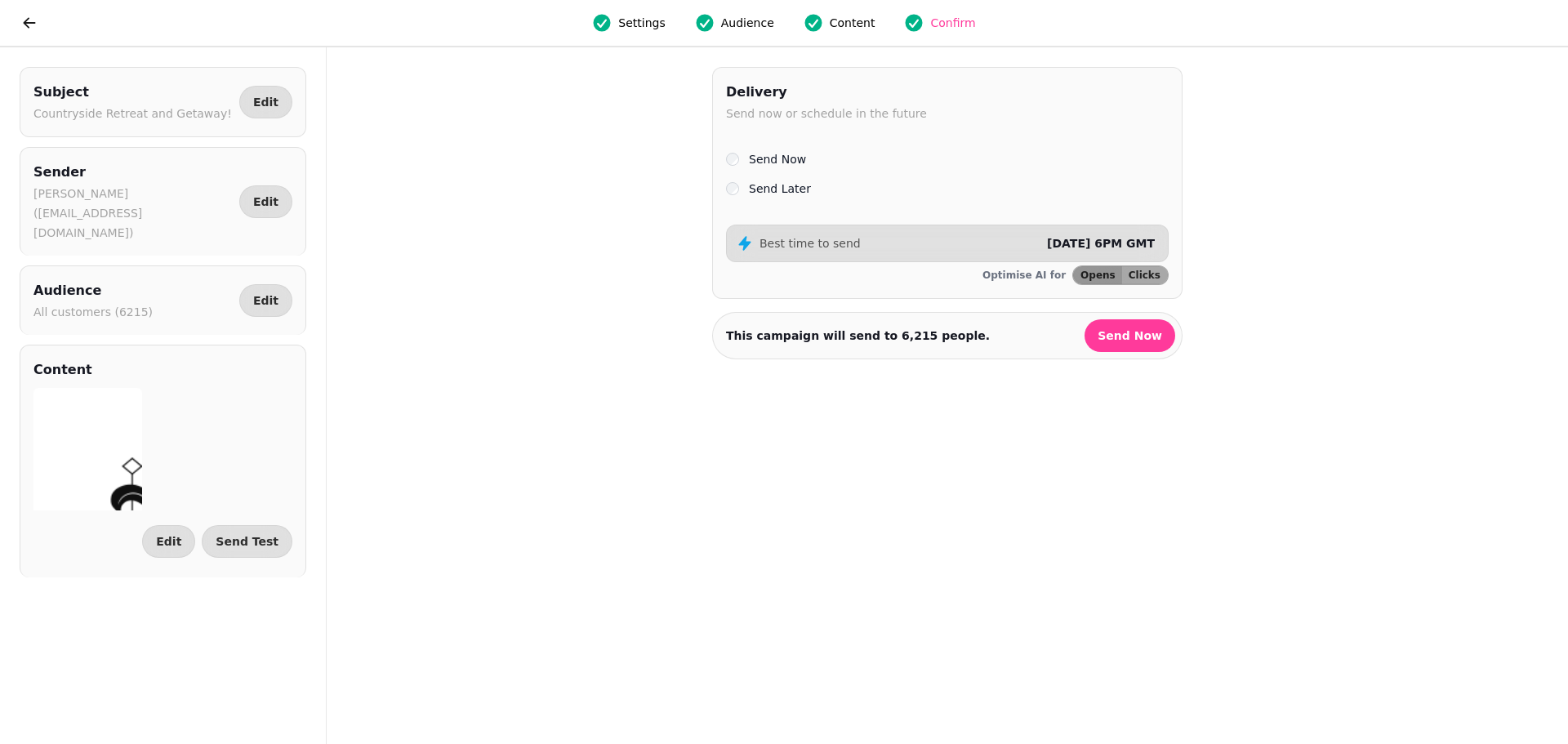
click at [741, 184] on div "Send Later" at bounding box center [947, 189] width 443 height 20
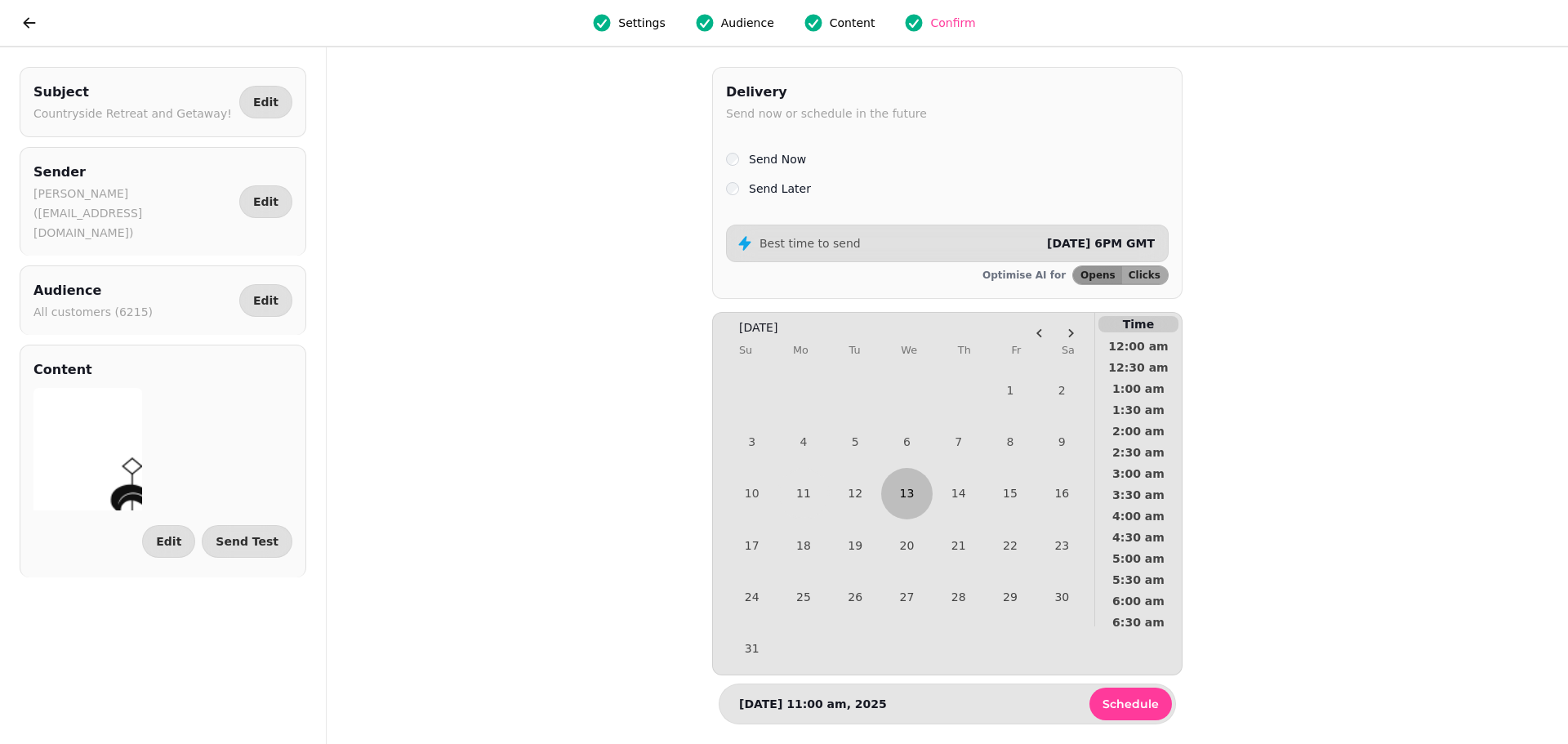
click at [904, 492] on button "13" at bounding box center [906, 493] width 51 height 51
click at [1138, 490] on span "6:30 pm" at bounding box center [1138, 490] width 61 height 12
click at [1114, 706] on span "Schedule" at bounding box center [1130, 704] width 56 height 12
